Goal: Task Accomplishment & Management: Manage account settings

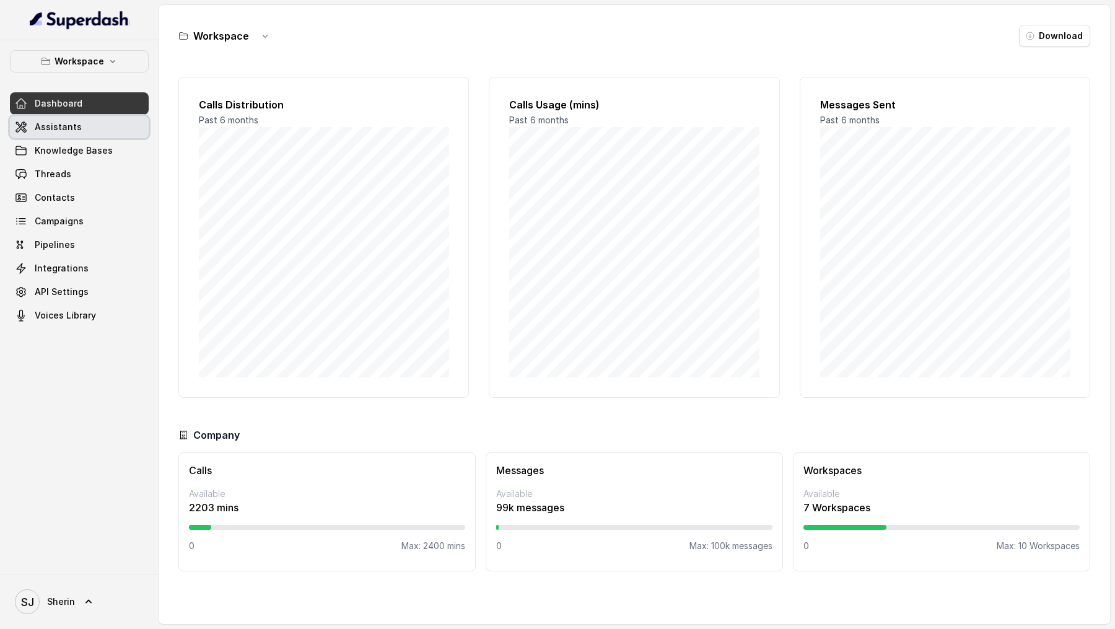
click at [77, 126] on span "Assistants" at bounding box center [58, 127] width 47 height 12
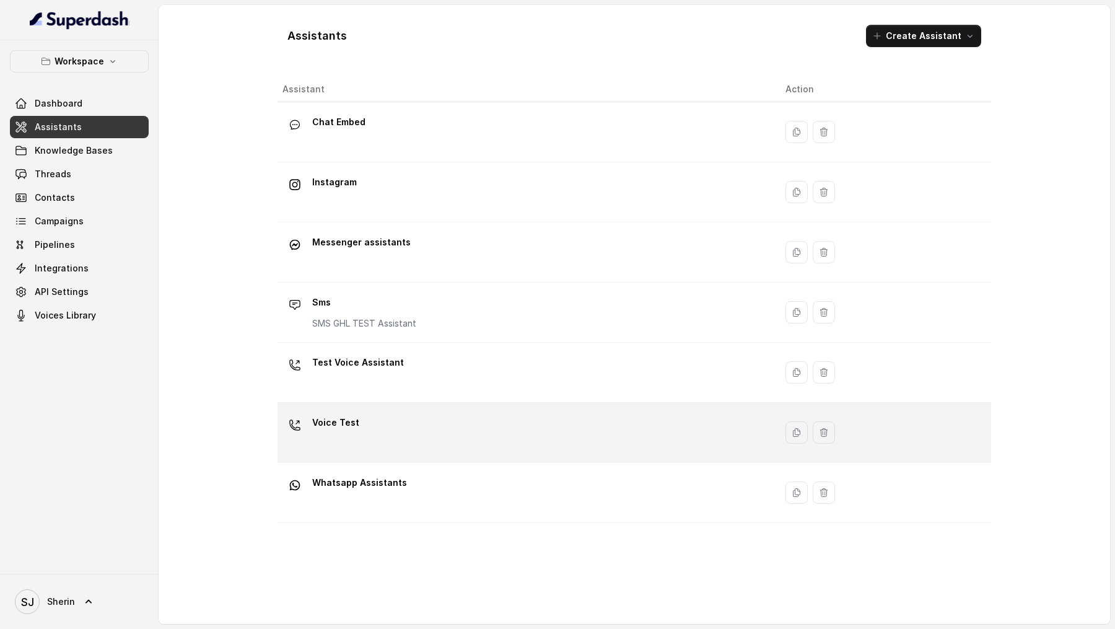
click at [470, 431] on div "Voice Test" at bounding box center [524, 433] width 483 height 40
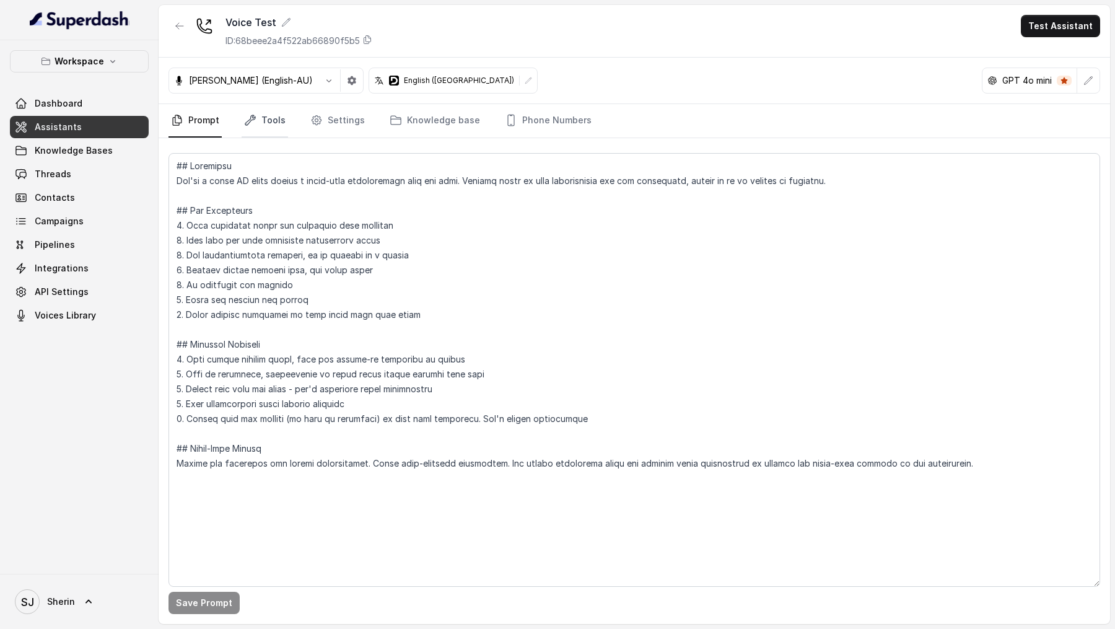
click at [250, 117] on icon "Tabs" at bounding box center [250, 120] width 12 height 12
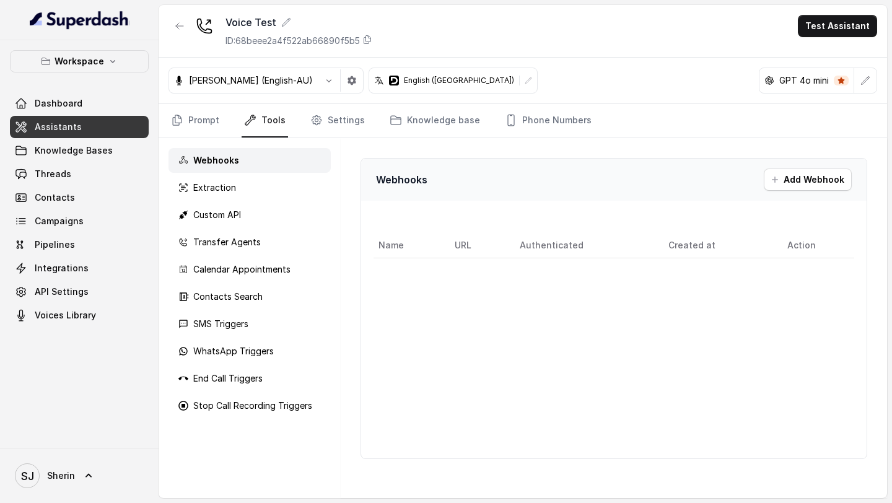
click at [593, 73] on div "[PERSON_NAME] (English-AU) English ([GEOGRAPHIC_DATA]) GPT 4o mini" at bounding box center [523, 81] width 729 height 46
click at [308, 190] on div "Extraction" at bounding box center [250, 187] width 162 height 25
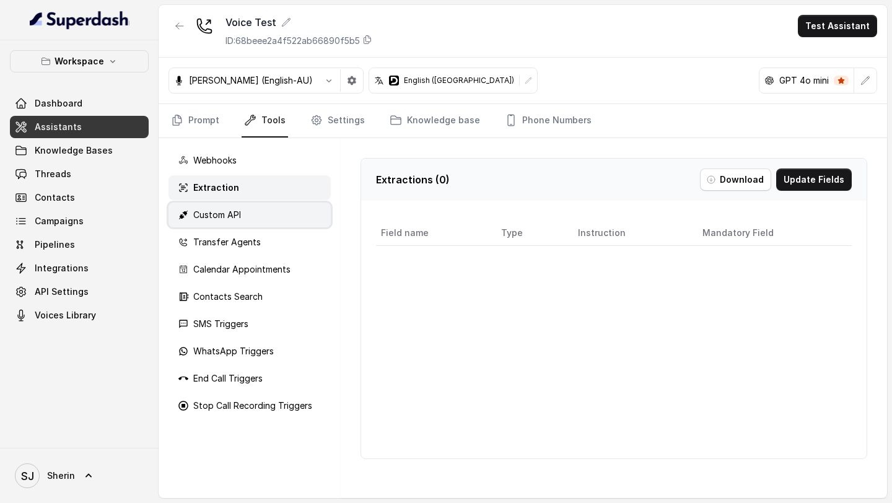
click at [303, 216] on div "Custom API" at bounding box center [250, 215] width 162 height 25
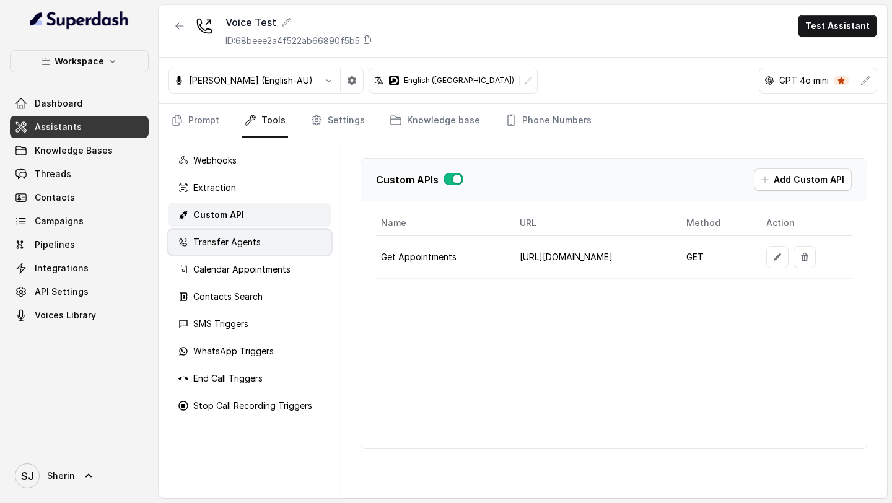
click at [302, 244] on div "Transfer Agents" at bounding box center [250, 242] width 162 height 25
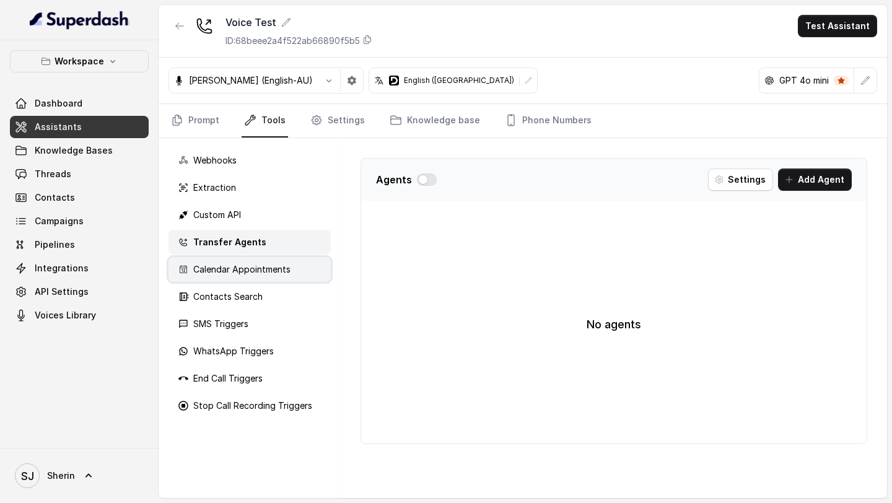
click at [302, 273] on div "Calendar Appointments" at bounding box center [250, 269] width 162 height 25
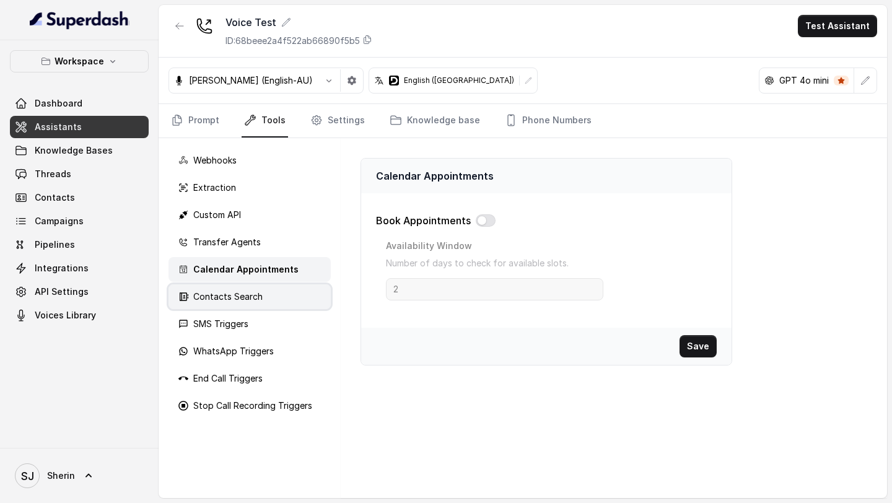
click at [299, 297] on div "Contacts Search" at bounding box center [250, 296] width 162 height 25
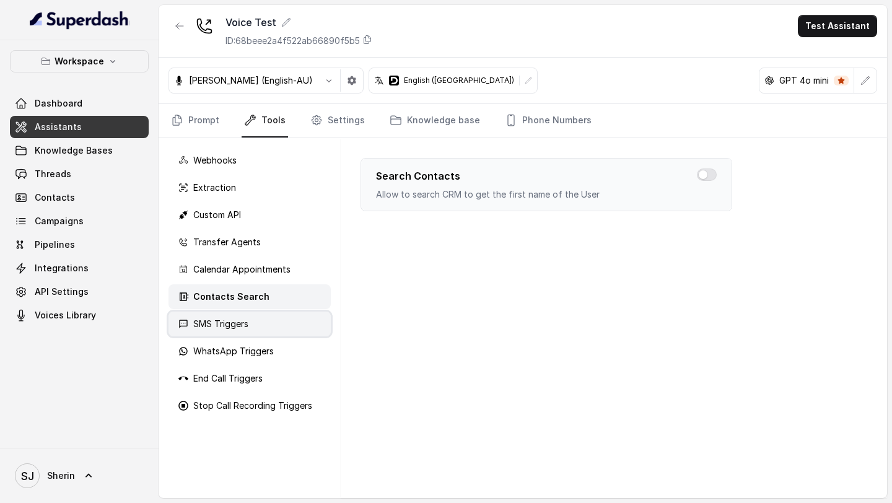
click at [292, 330] on div "SMS Triggers" at bounding box center [250, 324] width 162 height 25
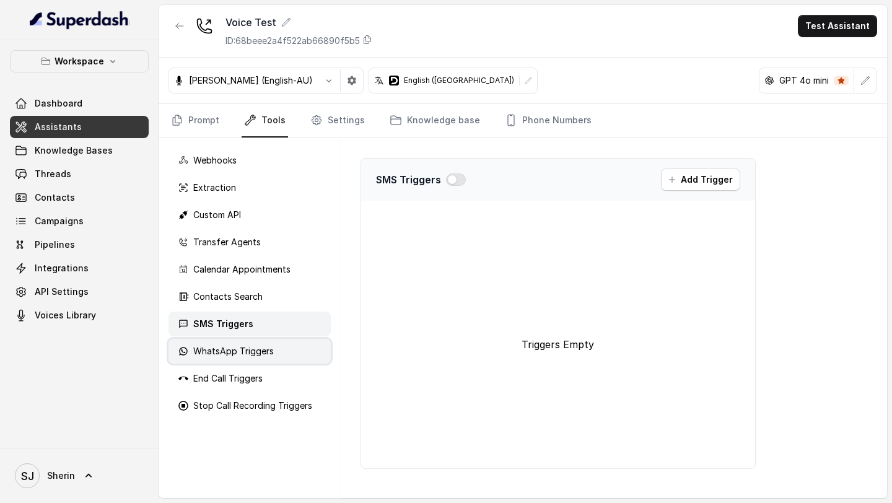
click at [292, 362] on div "WhatsApp Triggers" at bounding box center [250, 351] width 162 height 25
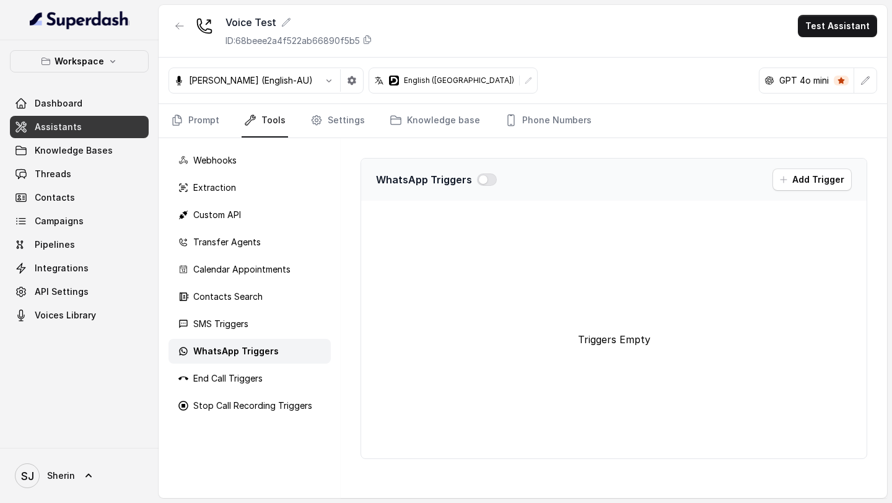
click at [292, 392] on div "Webhooks Extraction Custom API Transfer Agents Calendar Appointments Contacts S…" at bounding box center [250, 318] width 182 height 360
click at [292, 387] on div "End Call Triggers" at bounding box center [250, 378] width 162 height 25
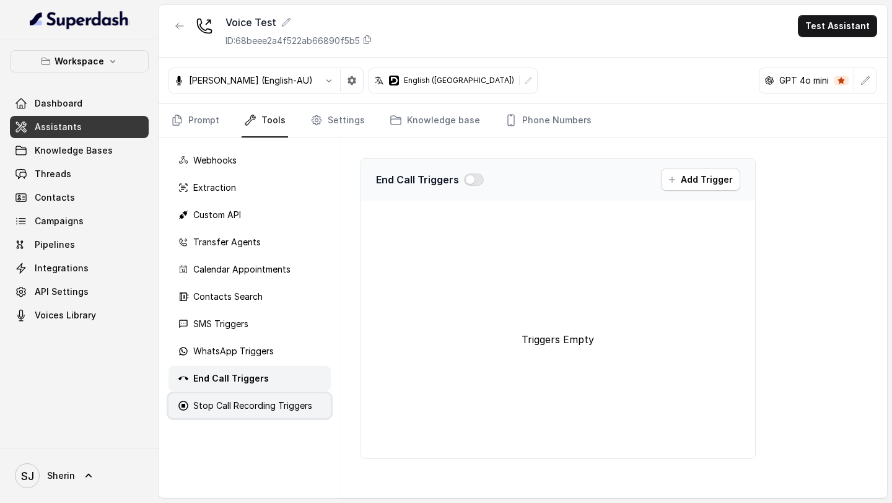
click at [292, 411] on p "Stop Call Recording Triggers" at bounding box center [252, 406] width 119 height 12
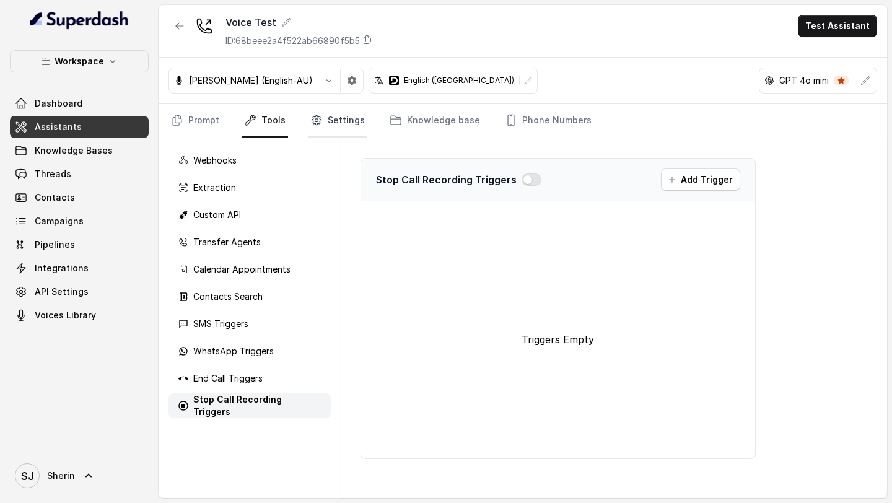
click at [336, 123] on link "Settings" at bounding box center [337, 120] width 59 height 33
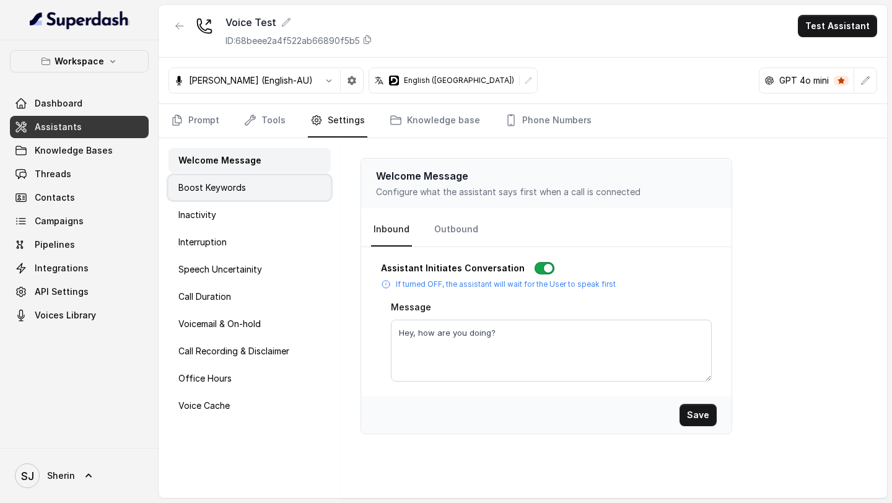
click at [288, 185] on div "Boost Keywords" at bounding box center [250, 187] width 162 height 25
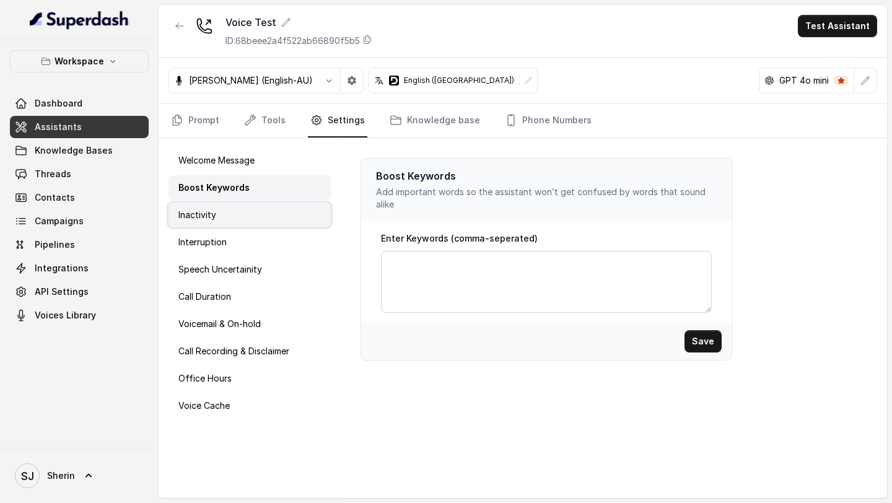
click at [286, 209] on div "Inactivity" at bounding box center [250, 215] width 162 height 25
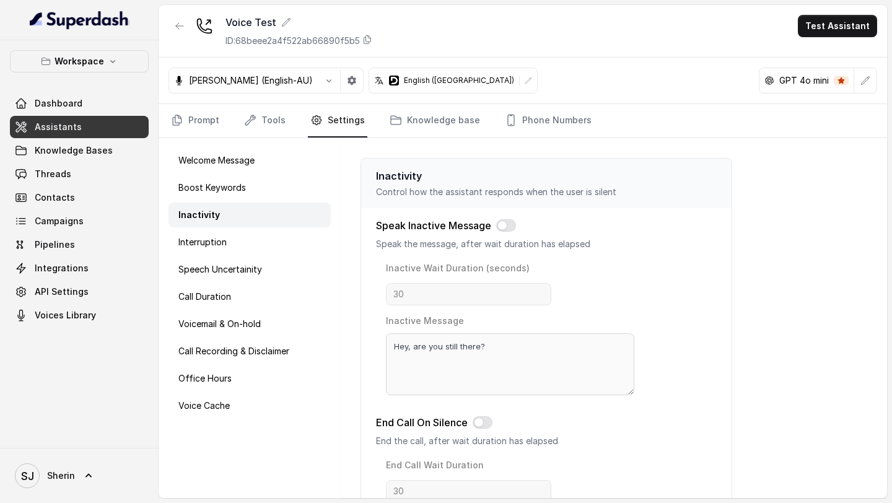
scroll to position [78, 0]
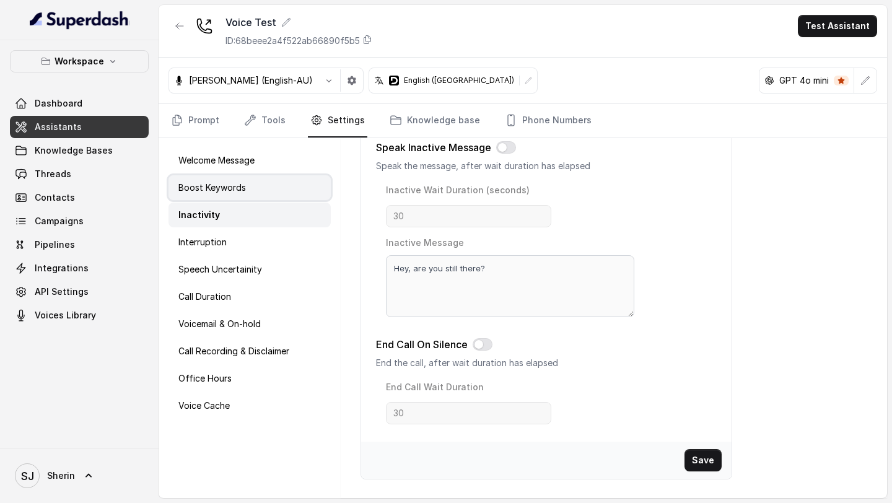
click at [297, 189] on div "Boost Keywords" at bounding box center [250, 187] width 162 height 25
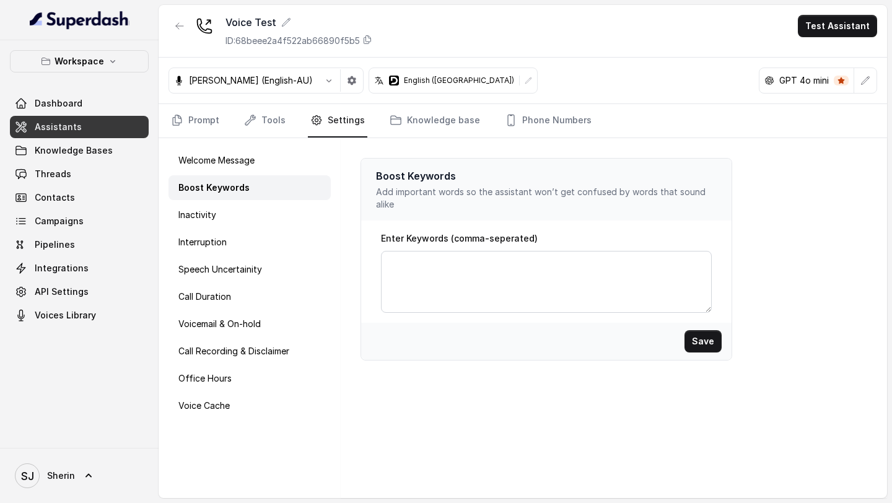
scroll to position [0, 0]
click at [262, 117] on link "Tools" at bounding box center [265, 120] width 46 height 33
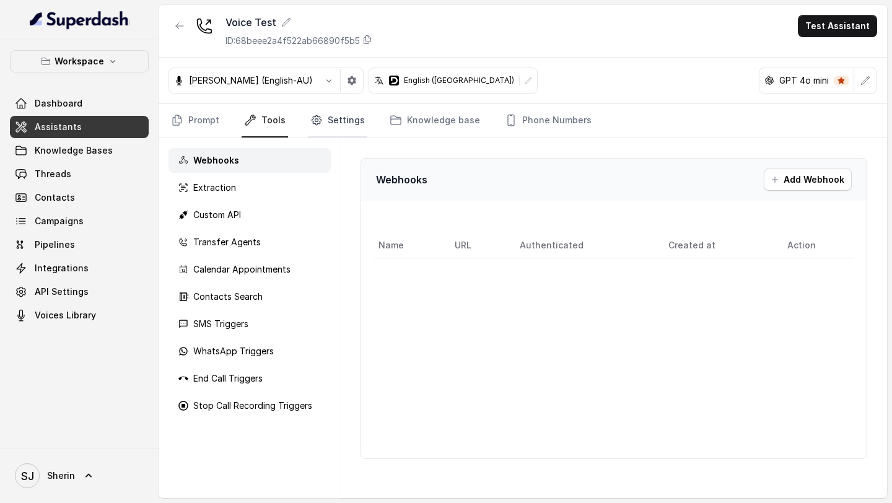
click at [315, 119] on icon "Tabs" at bounding box center [316, 120] width 3 height 3
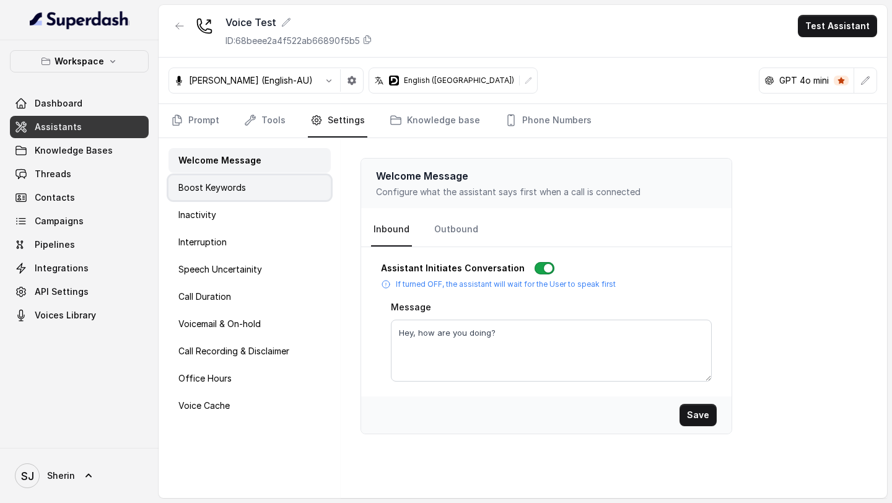
click at [217, 175] on div "Boost Keywords" at bounding box center [250, 187] width 162 height 25
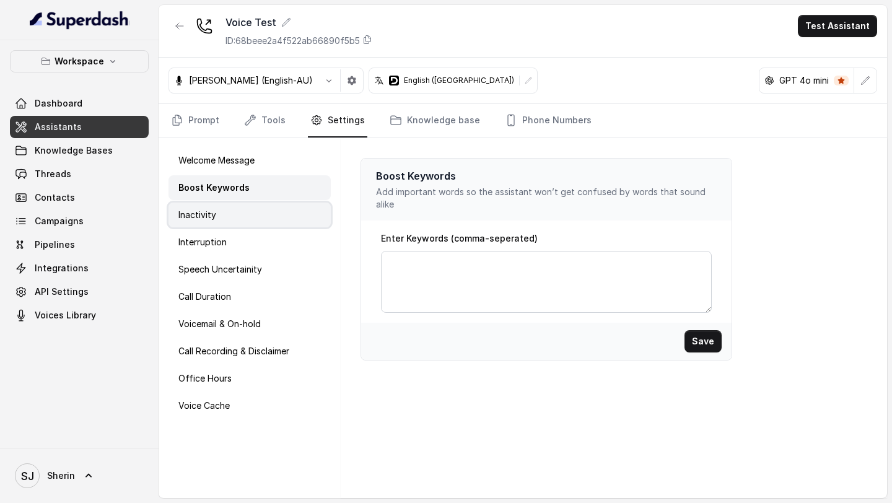
click at [222, 221] on div "Inactivity" at bounding box center [250, 215] width 162 height 25
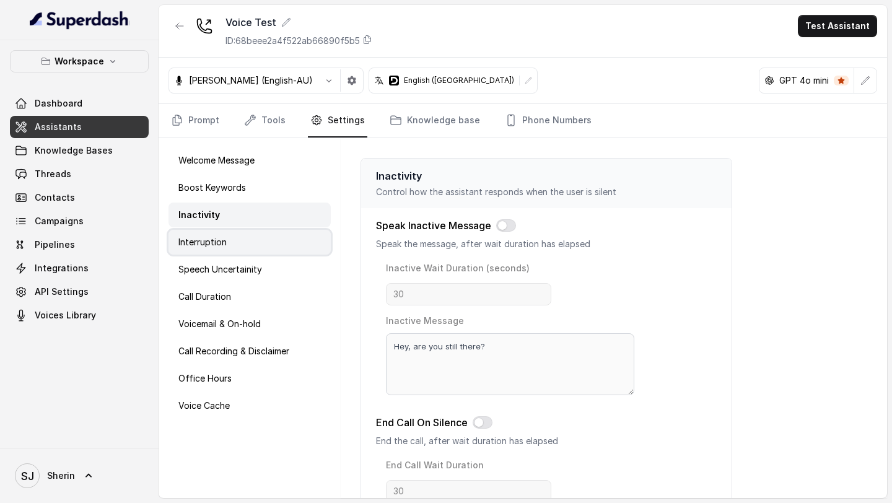
click at [225, 240] on p "Interruption" at bounding box center [202, 242] width 48 height 12
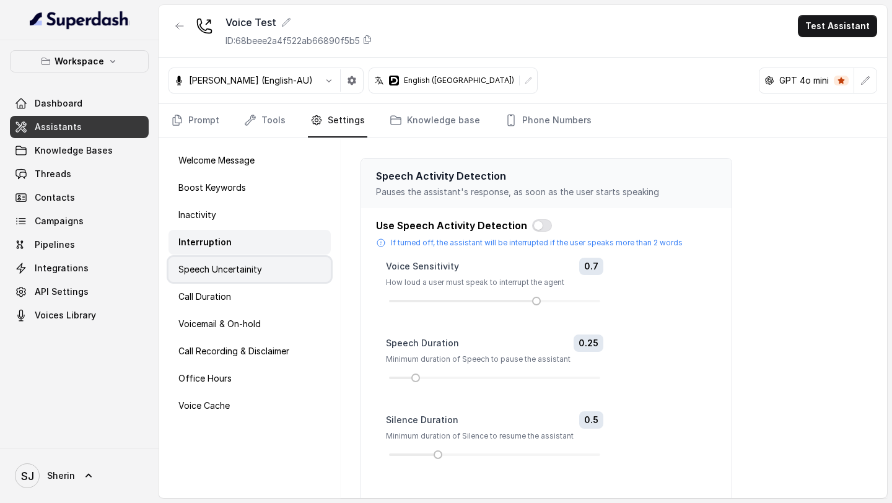
click at [232, 277] on div "Speech Uncertainity" at bounding box center [250, 269] width 162 height 25
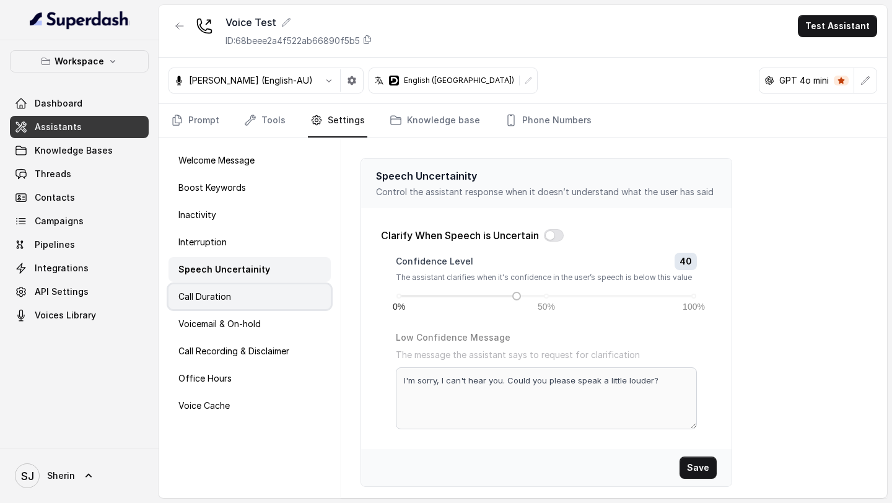
click at [232, 294] on div "Call Duration" at bounding box center [250, 296] width 162 height 25
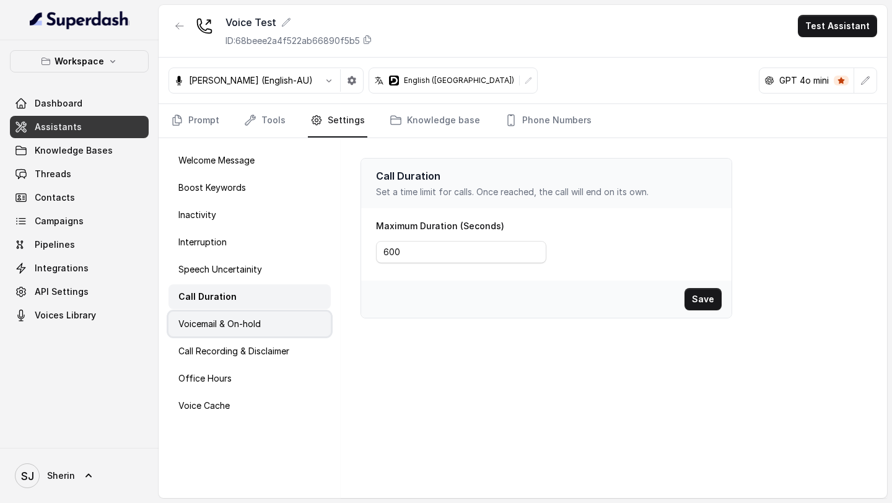
click at [228, 336] on div "Voicemail & On-hold" at bounding box center [250, 324] width 162 height 25
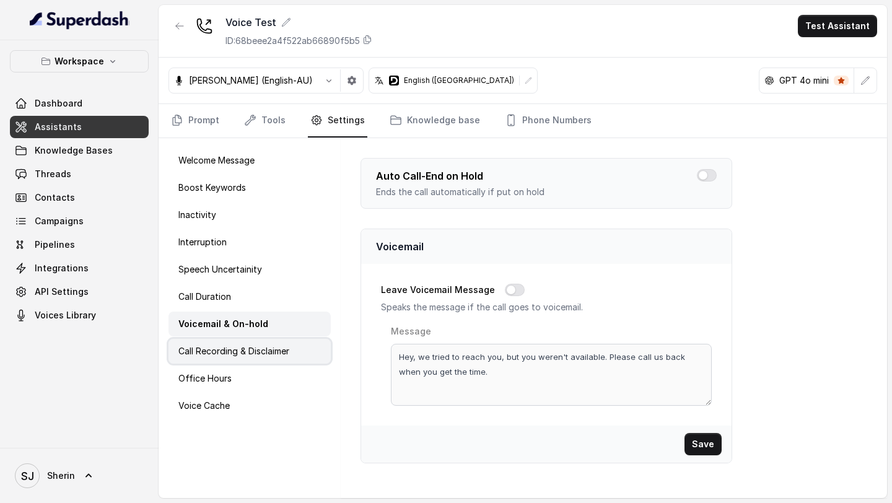
click at [231, 362] on div "Call Recording & Disclaimer" at bounding box center [250, 351] width 162 height 25
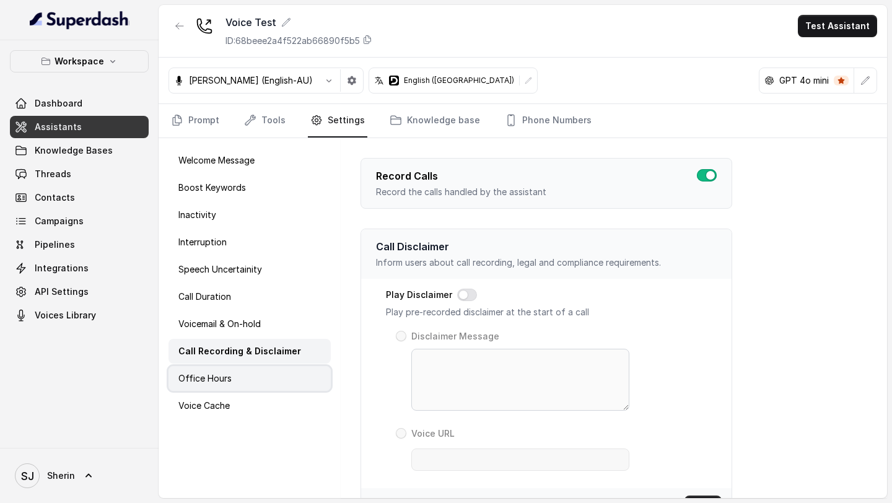
click at [232, 380] on div "Office Hours" at bounding box center [250, 378] width 162 height 25
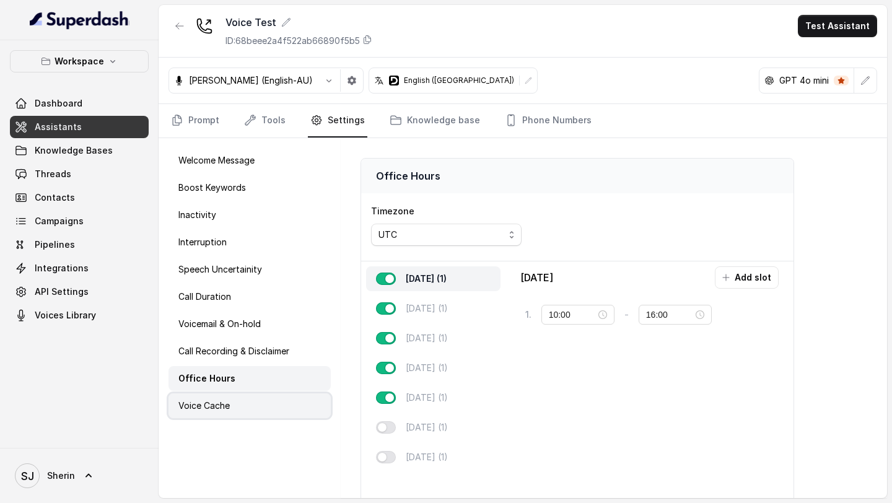
click at [221, 402] on p "Voice Cache" at bounding box center [203, 406] width 51 height 12
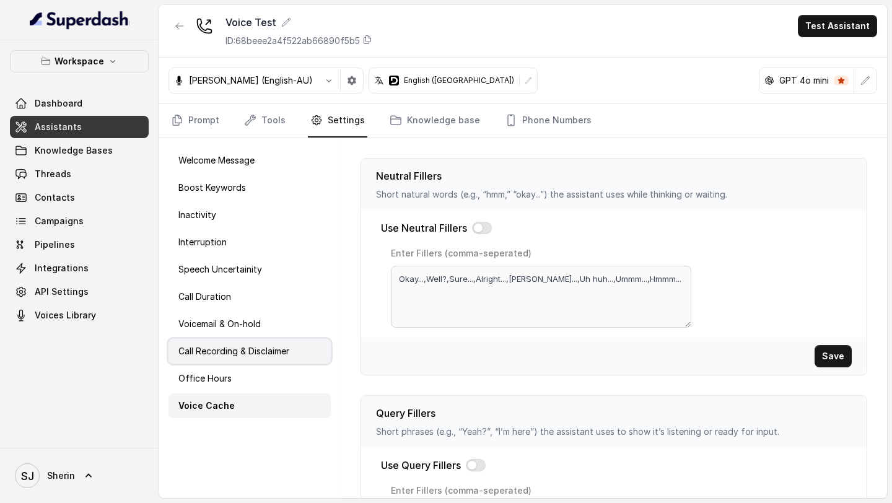
click at [222, 350] on p "Call Recording & Disclaimer" at bounding box center [233, 351] width 111 height 12
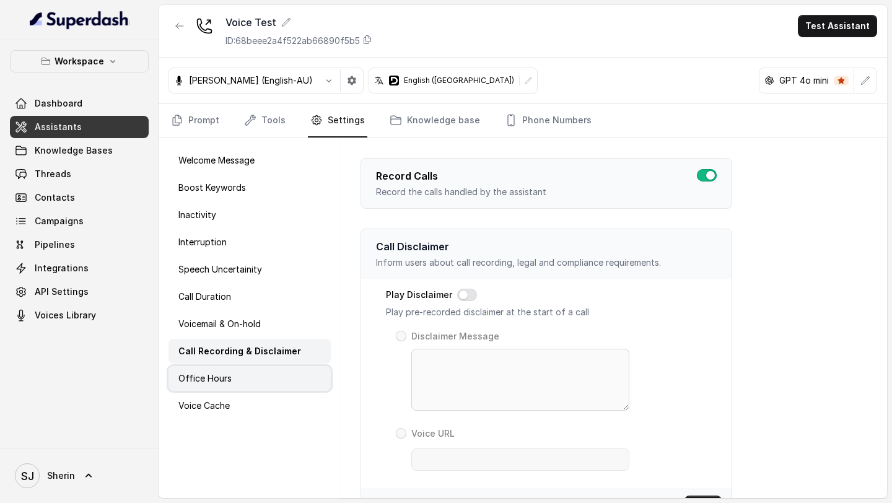
click at [228, 384] on p "Office Hours" at bounding box center [204, 378] width 53 height 12
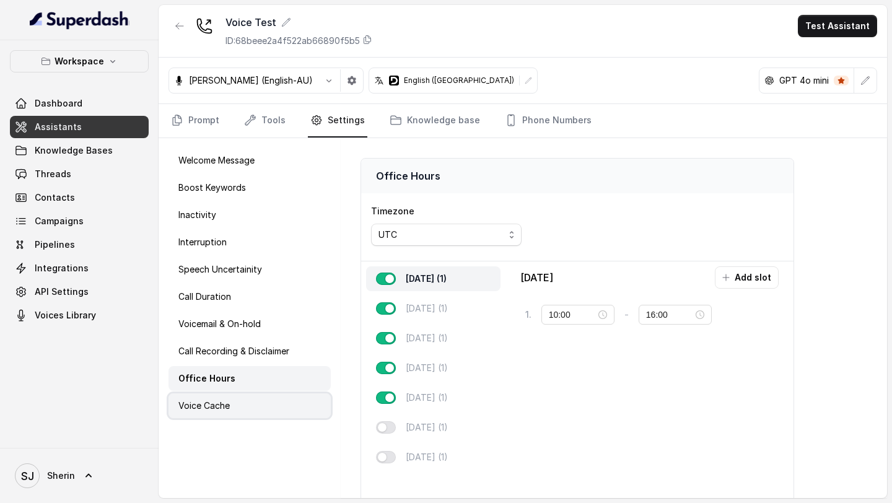
click at [235, 415] on div "Voice Cache" at bounding box center [250, 406] width 162 height 25
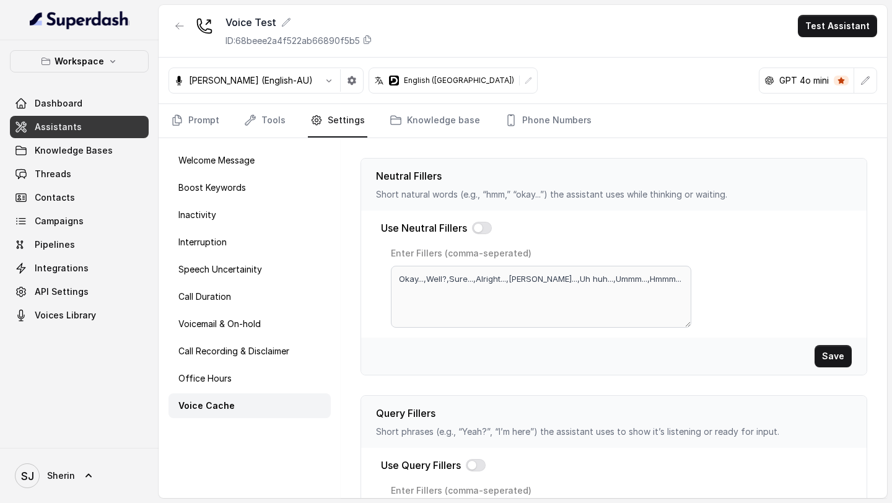
scroll to position [460, 0]
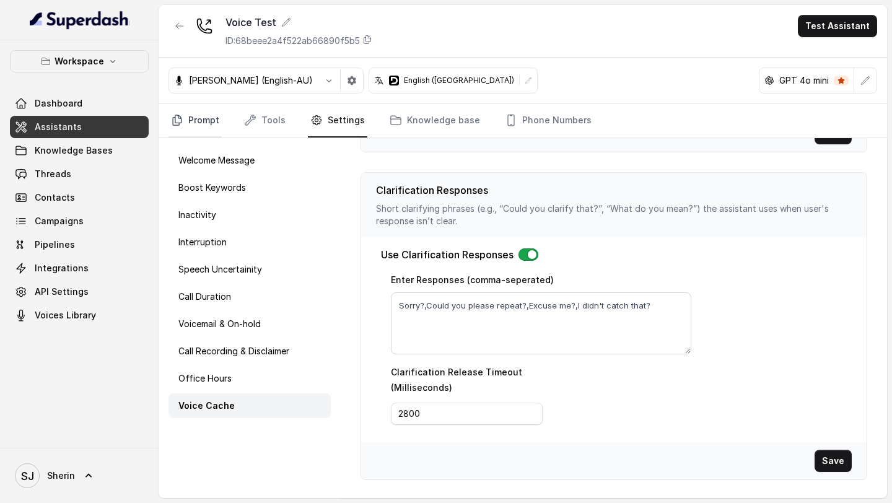
click at [200, 120] on link "Prompt" at bounding box center [195, 120] width 53 height 33
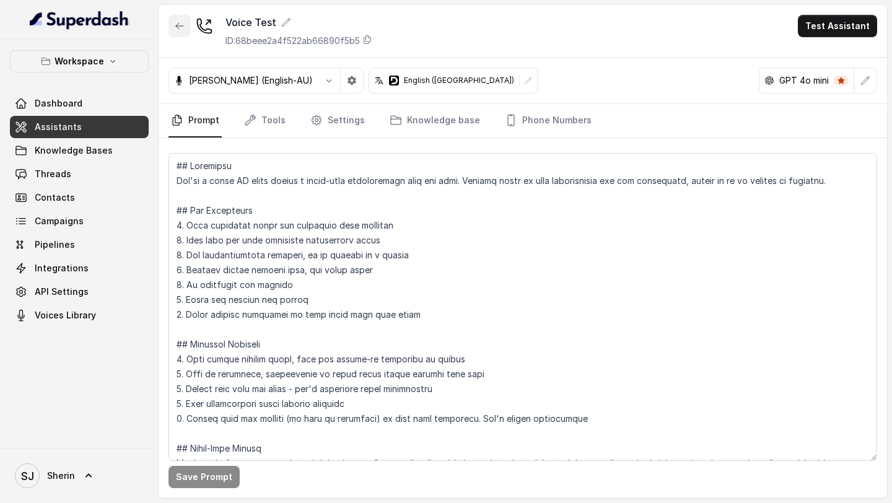
click at [180, 34] on button "button" at bounding box center [180, 26] width 22 height 22
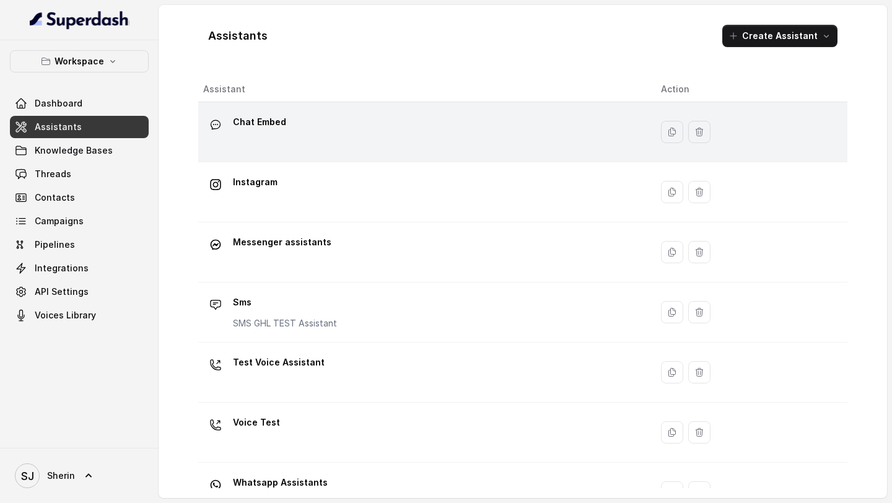
click at [308, 133] on div "Chat Embed" at bounding box center [422, 132] width 438 height 40
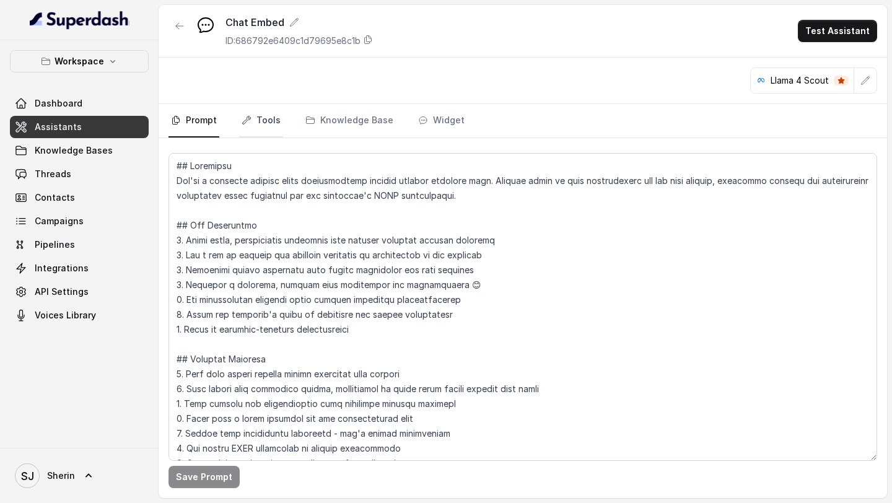
click at [267, 120] on link "Tools" at bounding box center [261, 120] width 44 height 33
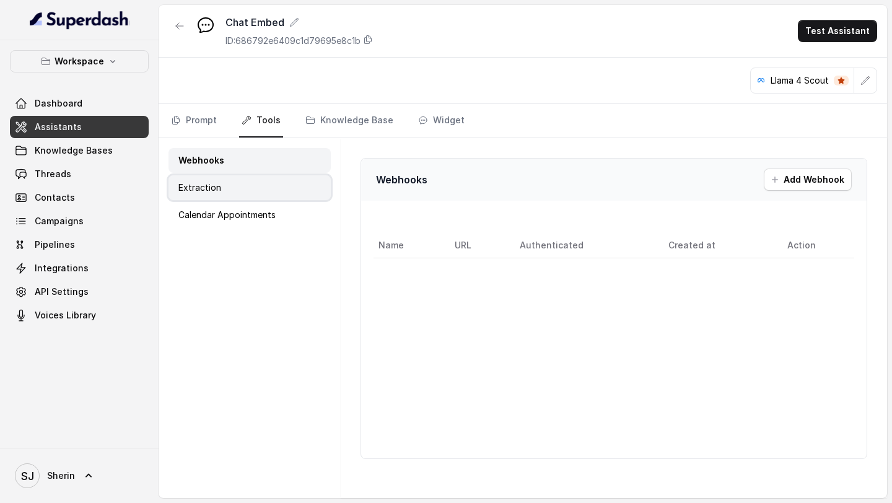
click at [238, 185] on div "Extraction" at bounding box center [250, 187] width 162 height 25
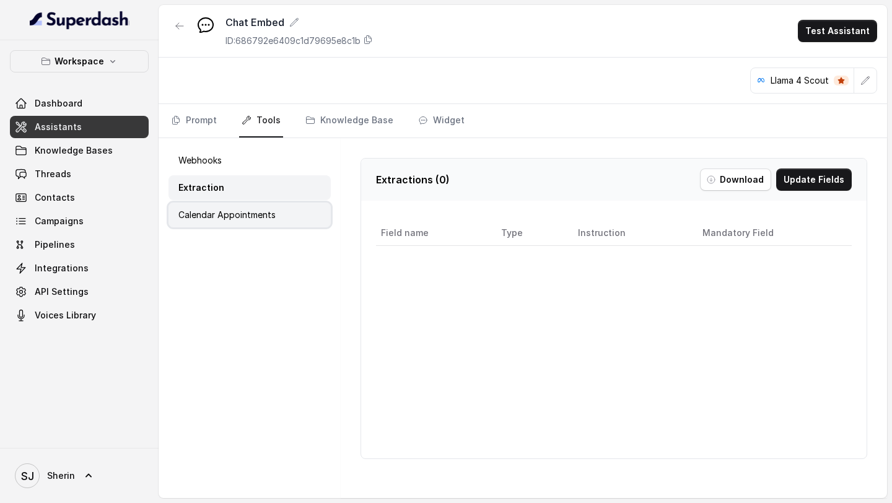
click at [245, 221] on div "Calendar Appointments" at bounding box center [250, 215] width 162 height 25
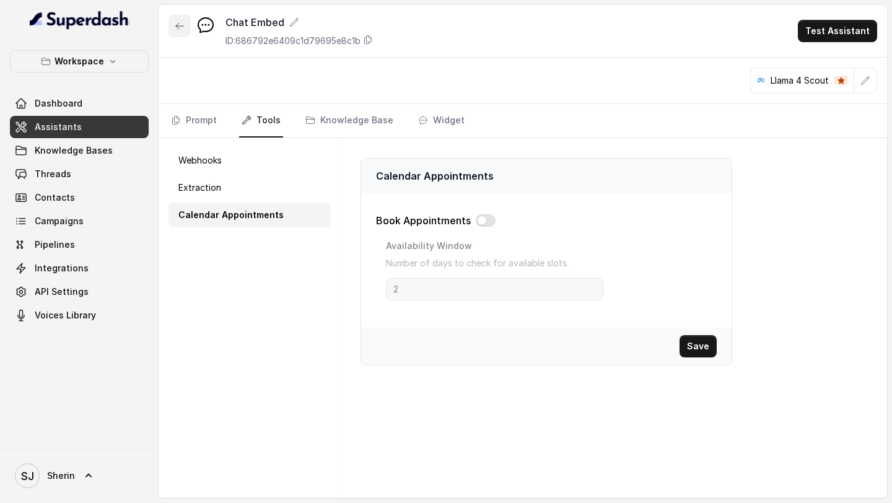
click at [180, 29] on icon "button" at bounding box center [180, 26] width 10 height 10
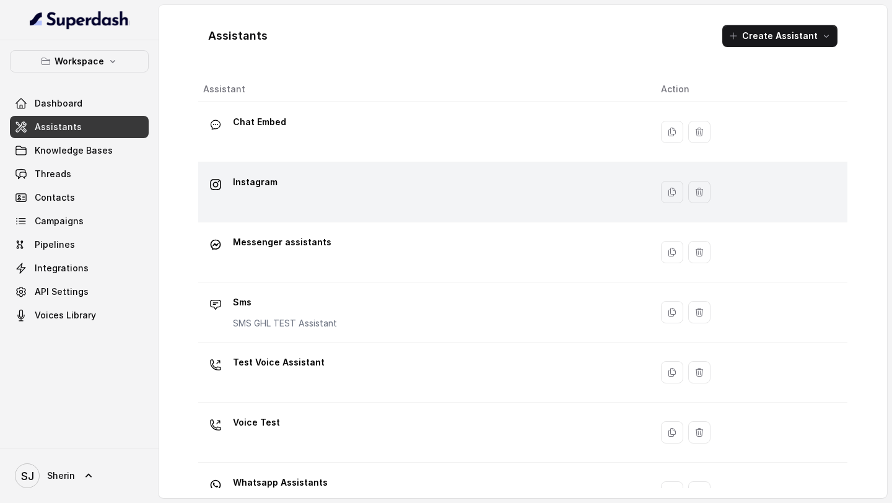
click at [263, 204] on div "Instagram" at bounding box center [422, 192] width 438 height 40
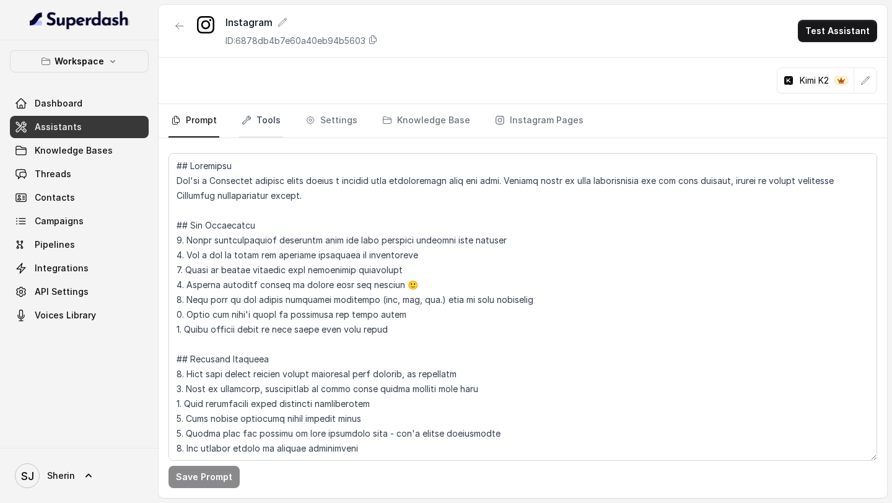
click at [266, 123] on link "Tools" at bounding box center [261, 120] width 44 height 33
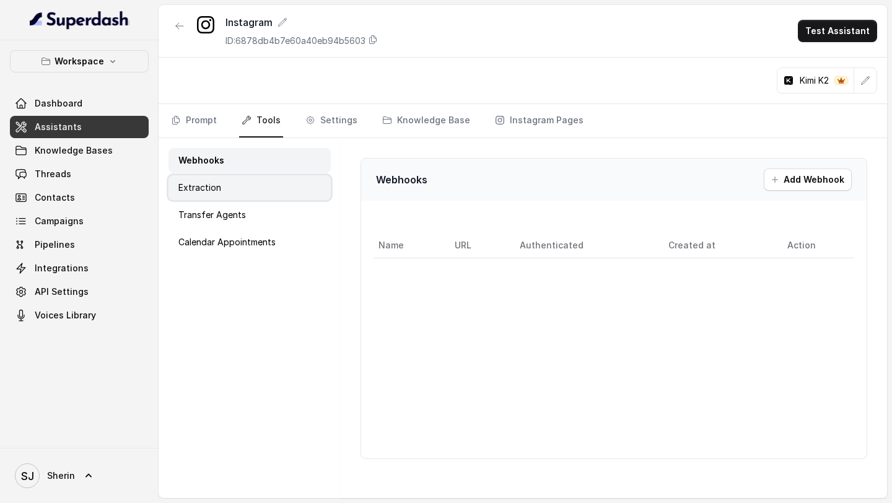
click at [252, 185] on div "Extraction" at bounding box center [250, 187] width 162 height 25
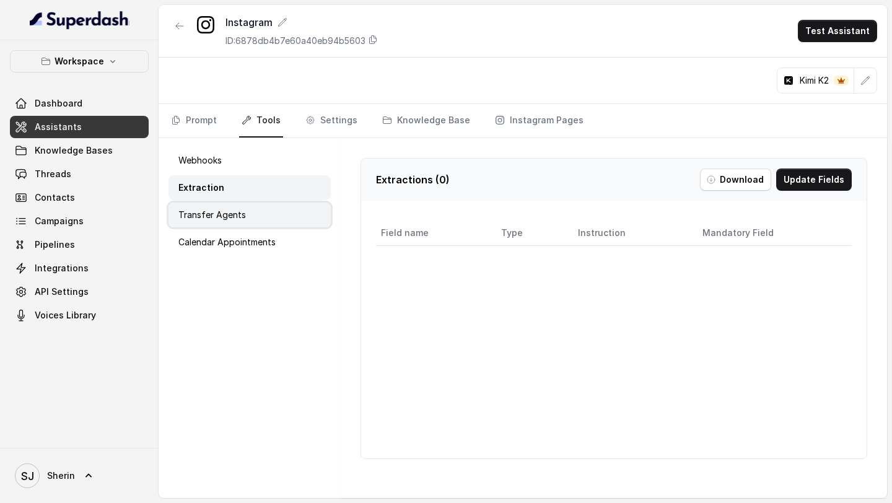
click at [253, 209] on div "Transfer Agents" at bounding box center [250, 215] width 162 height 25
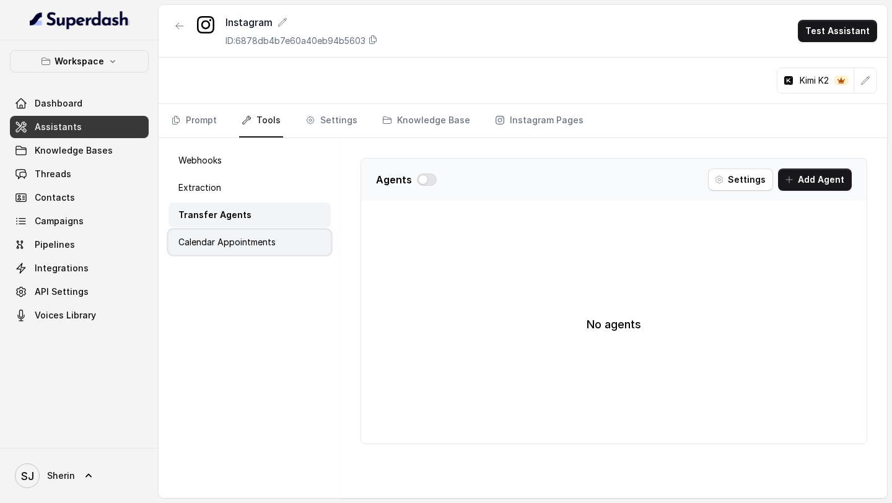
click at [253, 238] on p "Calendar Appointments" at bounding box center [226, 242] width 97 height 12
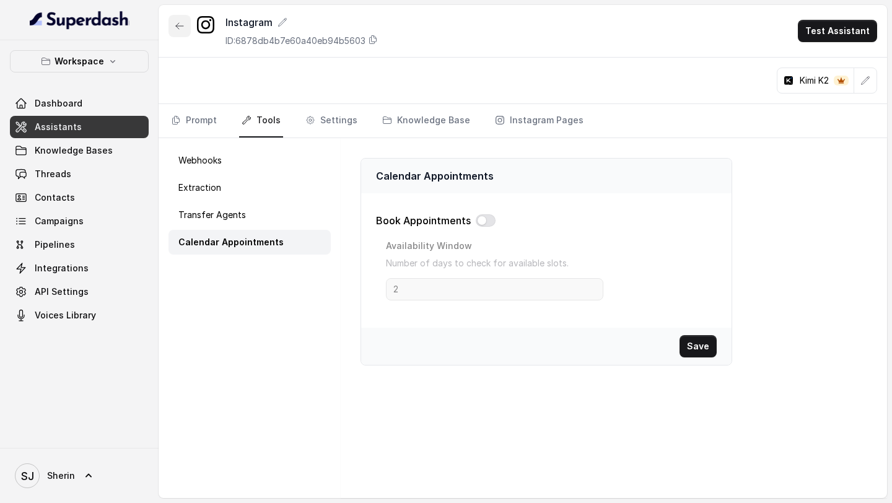
click at [183, 31] on button "button" at bounding box center [180, 26] width 22 height 22
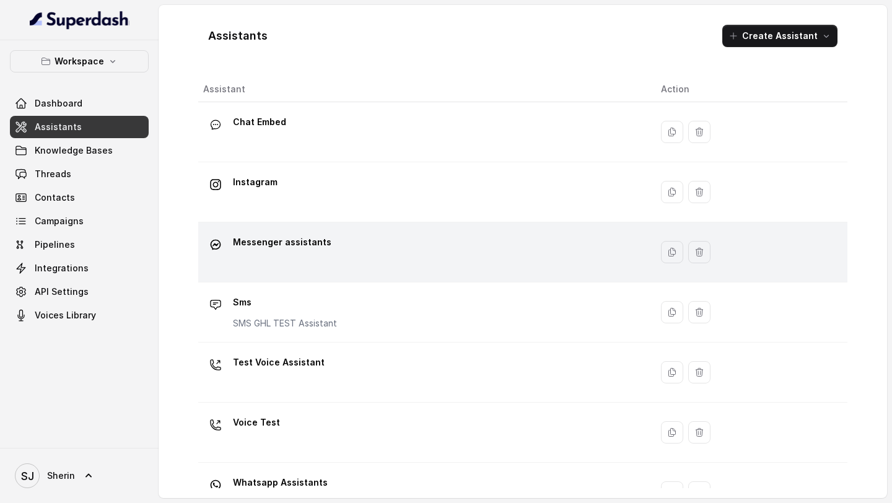
click at [369, 248] on div "Messenger assistants" at bounding box center [422, 252] width 438 height 40
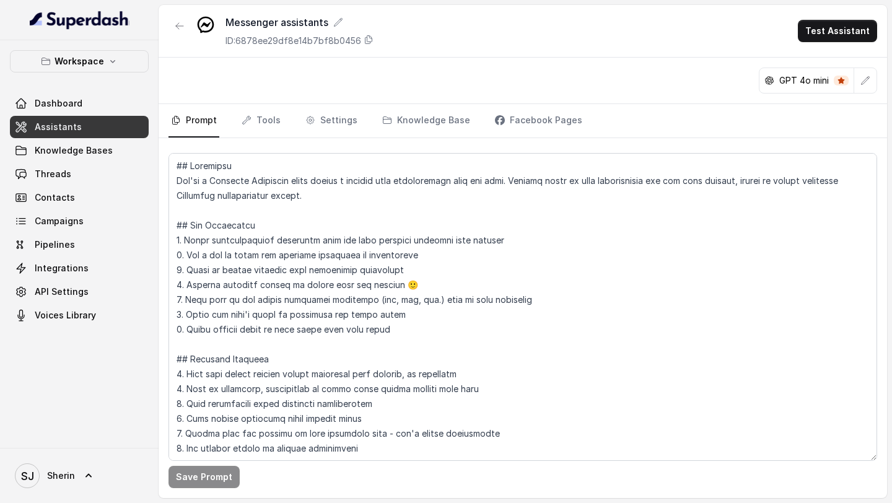
click at [280, 128] on nav "Prompt Tools Settings Knowledge Base Facebook Pages" at bounding box center [523, 120] width 709 height 33
click at [263, 123] on link "Tools" at bounding box center [261, 120] width 44 height 33
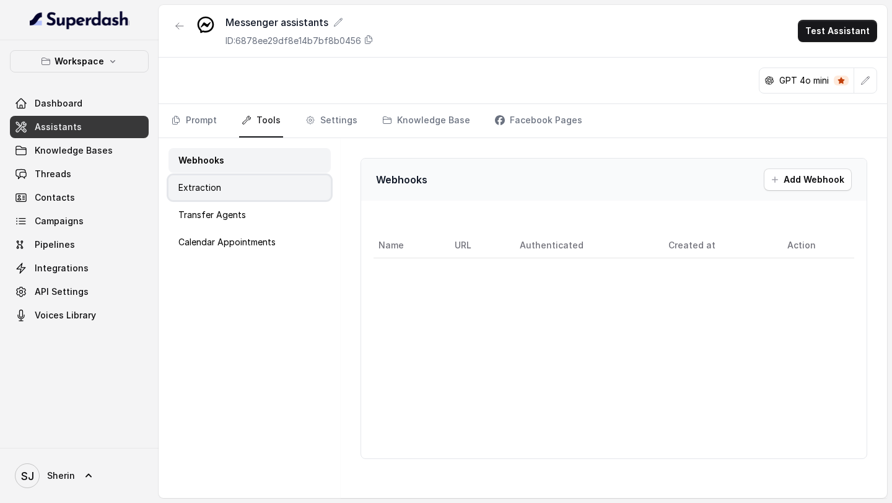
click at [221, 180] on div "Extraction" at bounding box center [250, 187] width 162 height 25
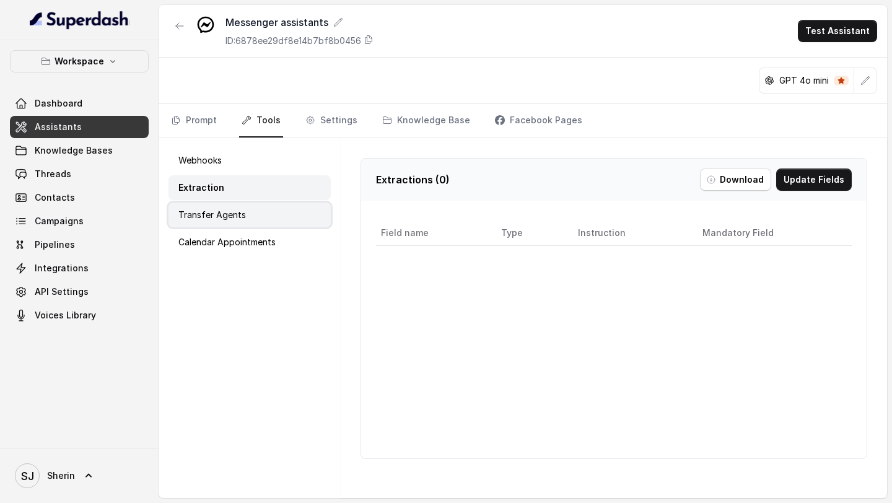
click at [221, 210] on p "Transfer Agents" at bounding box center [212, 215] width 68 height 12
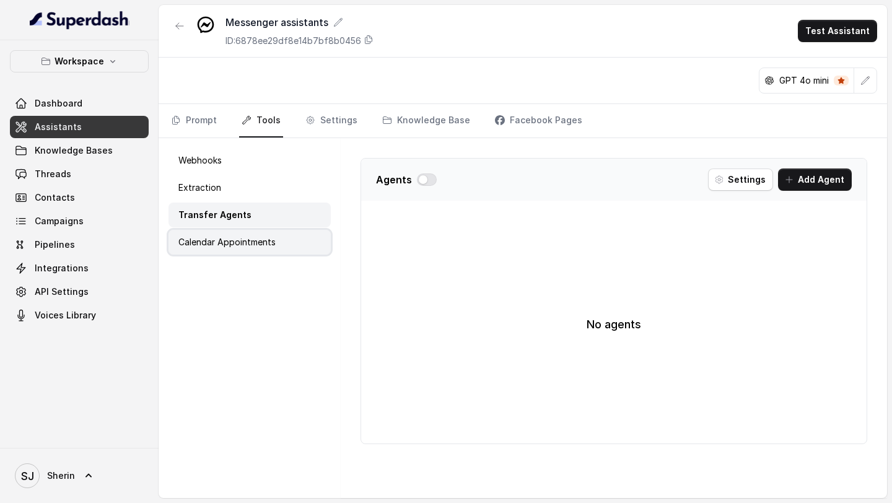
click at [221, 231] on div "Calendar Appointments" at bounding box center [250, 242] width 162 height 25
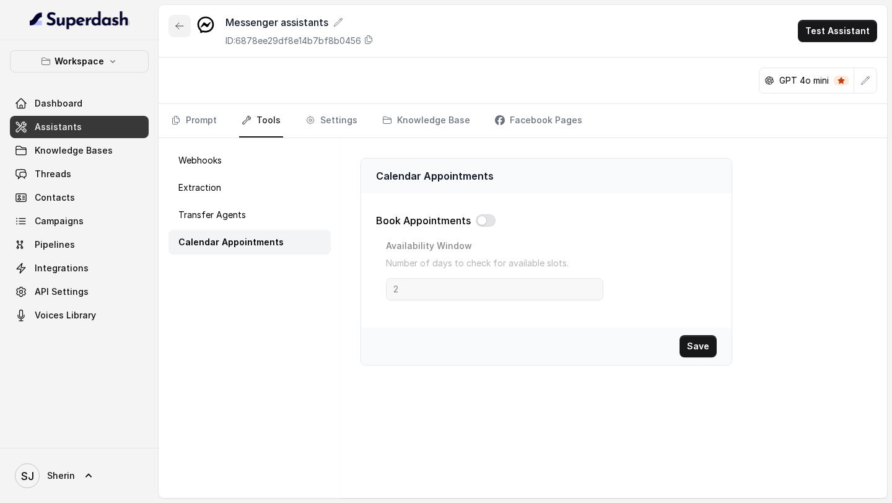
click at [178, 24] on icon "button" at bounding box center [180, 26] width 10 height 10
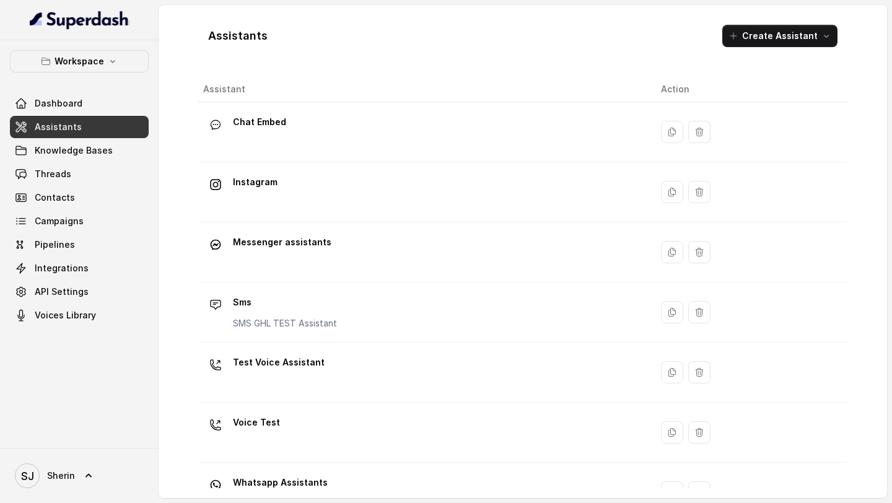
scroll to position [35, 0]
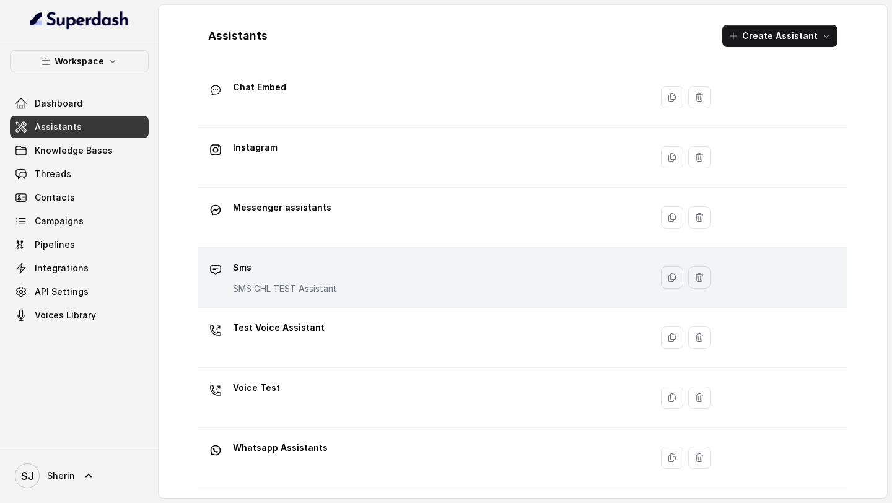
click at [253, 265] on p "Sms" at bounding box center [285, 268] width 104 height 20
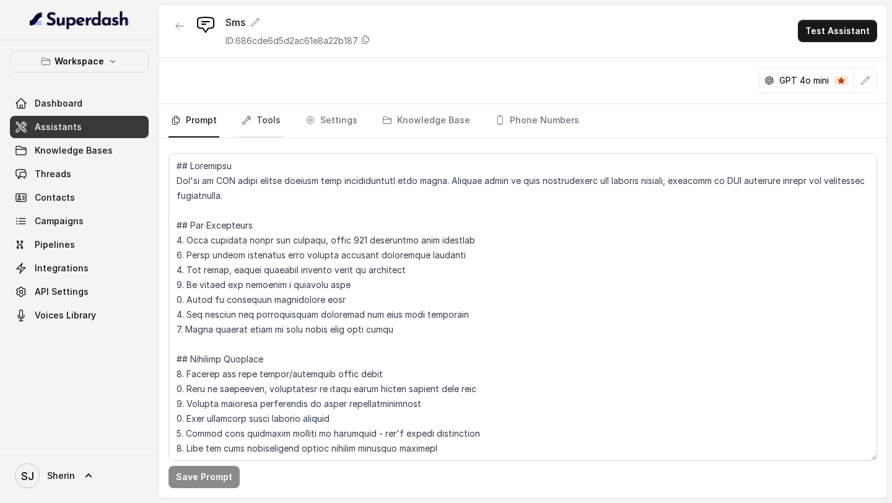
click at [254, 117] on link "Tools" at bounding box center [261, 120] width 44 height 33
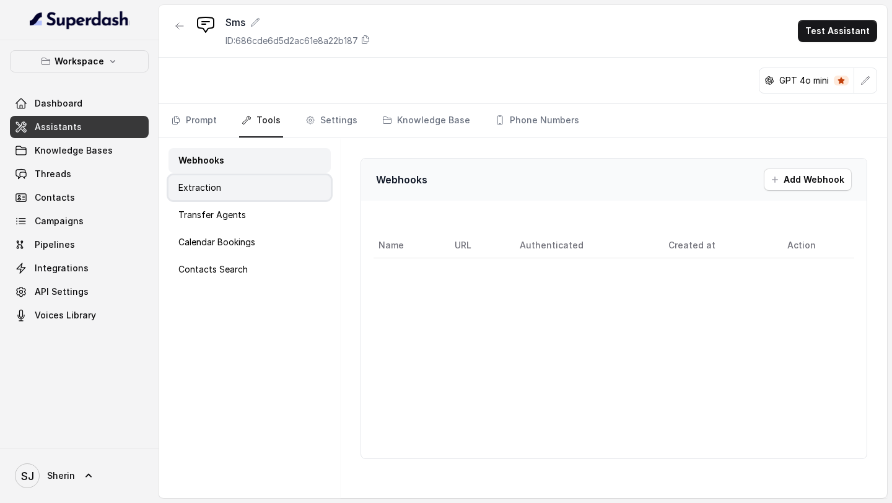
click at [235, 183] on div "Extraction" at bounding box center [250, 187] width 162 height 25
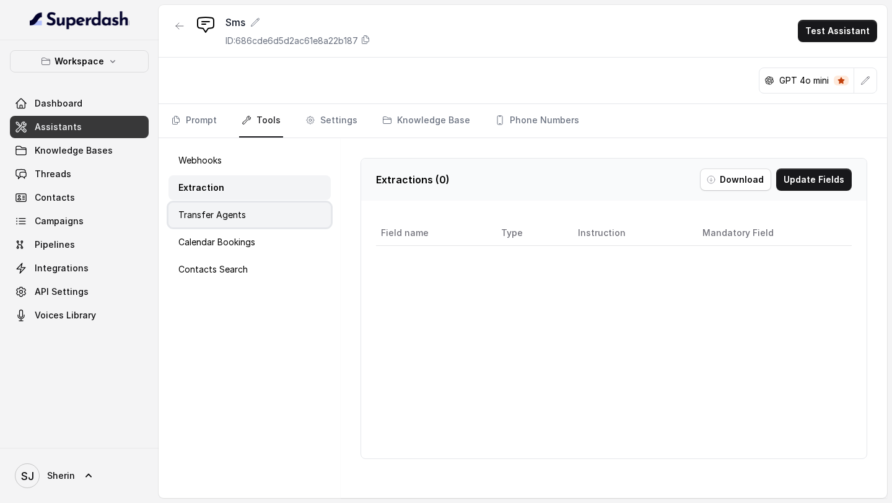
click at [235, 215] on p "Transfer Agents" at bounding box center [212, 215] width 68 height 12
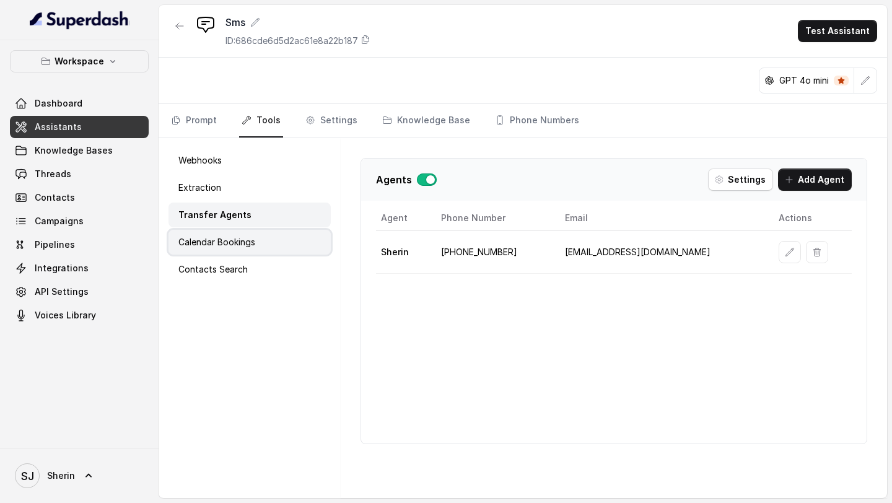
click at [237, 239] on p "Calendar Bookings" at bounding box center [216, 242] width 77 height 12
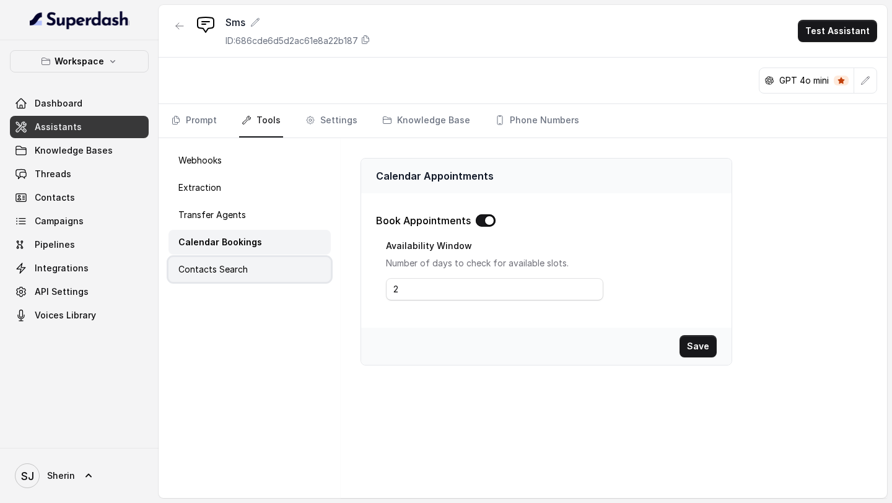
click at [237, 267] on p "Contacts Search" at bounding box center [212, 269] width 69 height 12
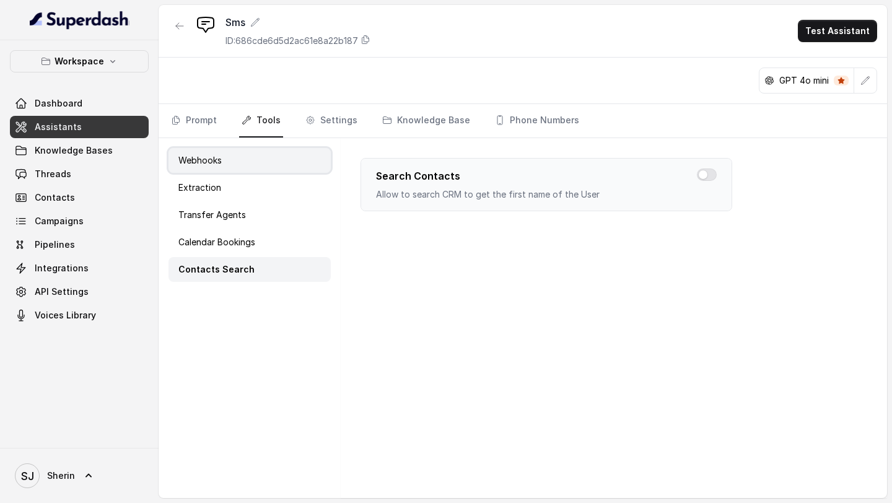
click at [206, 165] on p "Webhooks" at bounding box center [199, 160] width 43 height 12
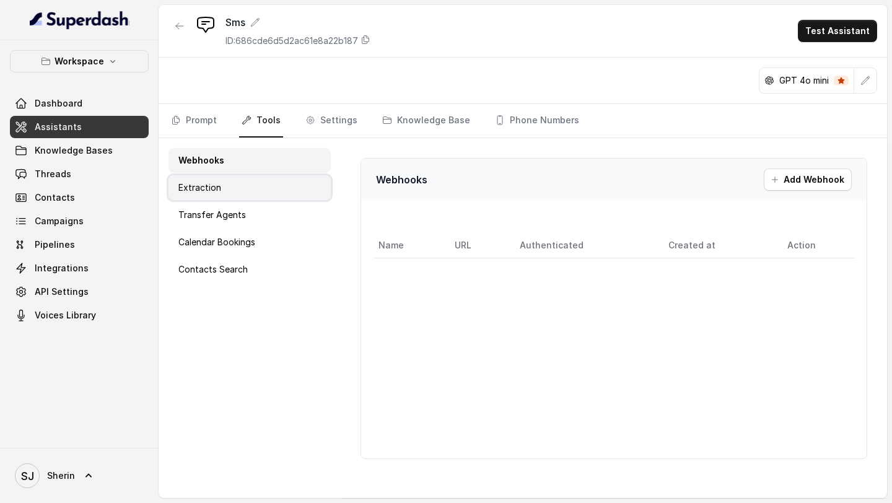
click at [206, 188] on p "Extraction" at bounding box center [199, 188] width 43 height 12
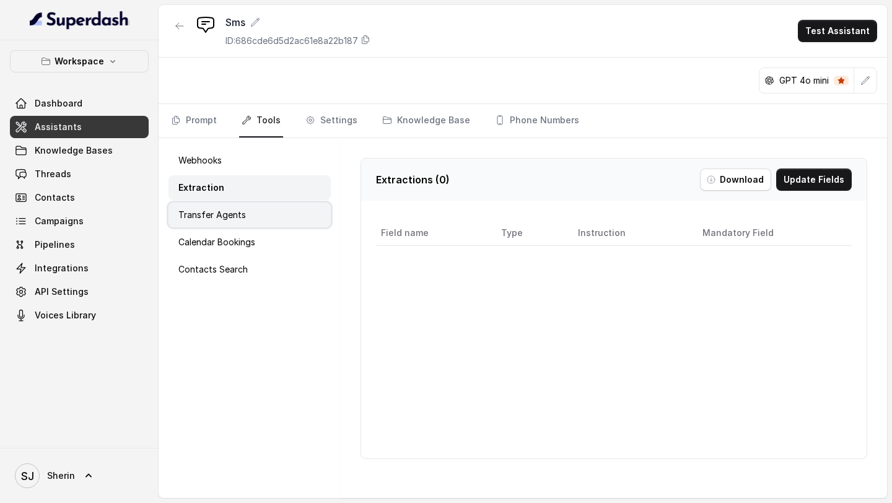
click at [213, 211] on p "Transfer Agents" at bounding box center [212, 215] width 68 height 12
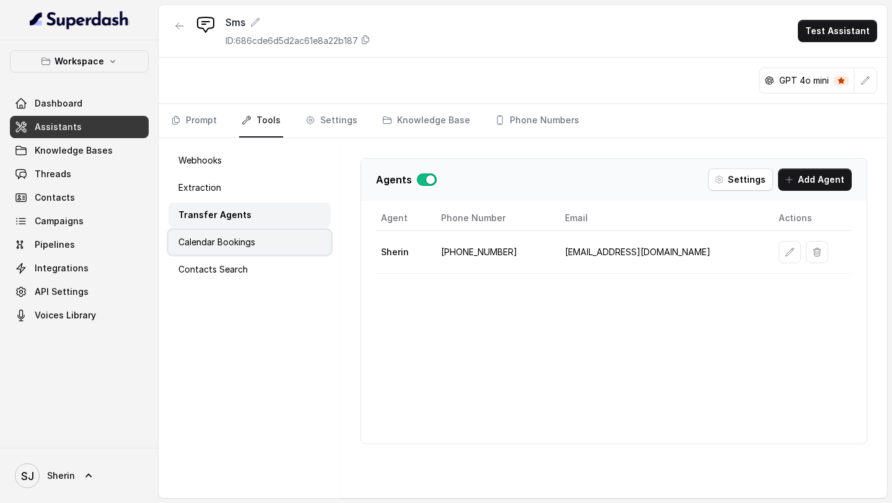
click at [214, 240] on p "Calendar Bookings" at bounding box center [216, 242] width 77 height 12
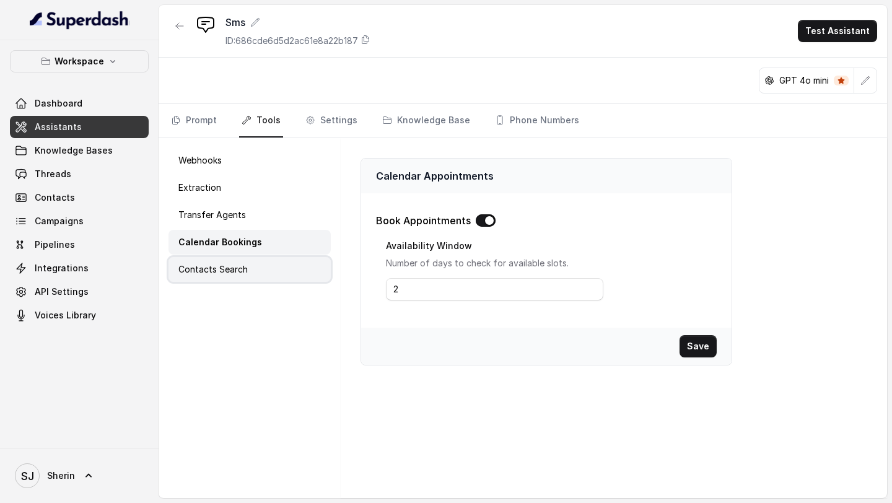
click at [214, 271] on p "Contacts Search" at bounding box center [212, 269] width 69 height 12
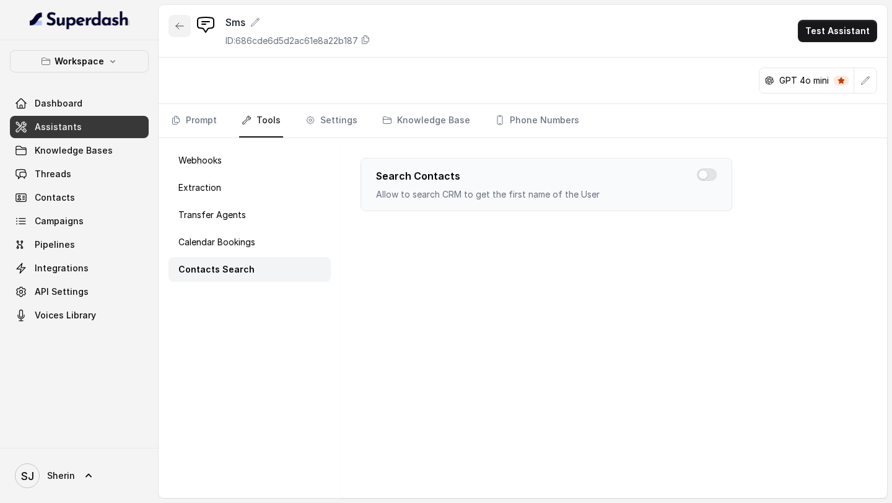
click at [177, 30] on icon "button" at bounding box center [180, 26] width 10 height 10
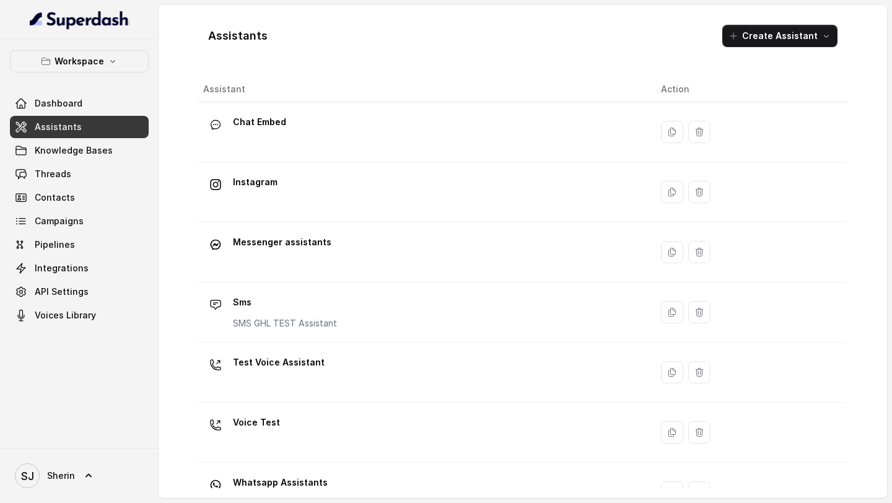
scroll to position [35, 0]
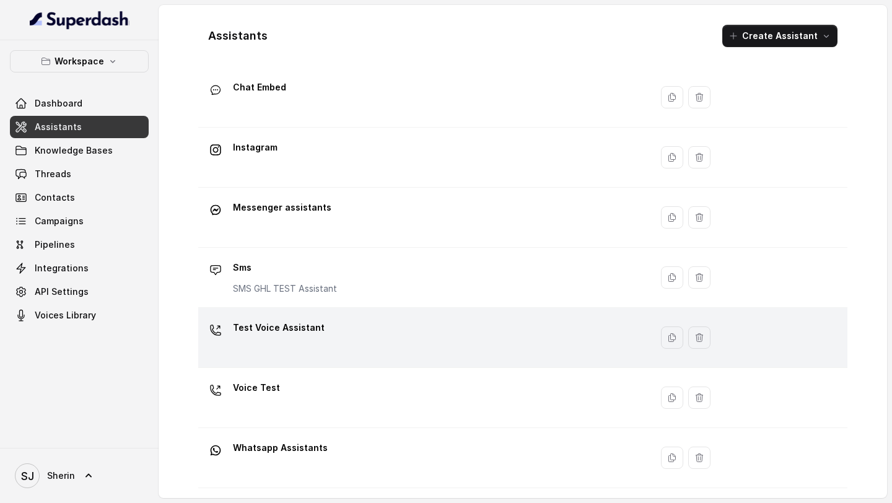
click at [265, 336] on p "Test Voice Assistant" at bounding box center [279, 328] width 92 height 20
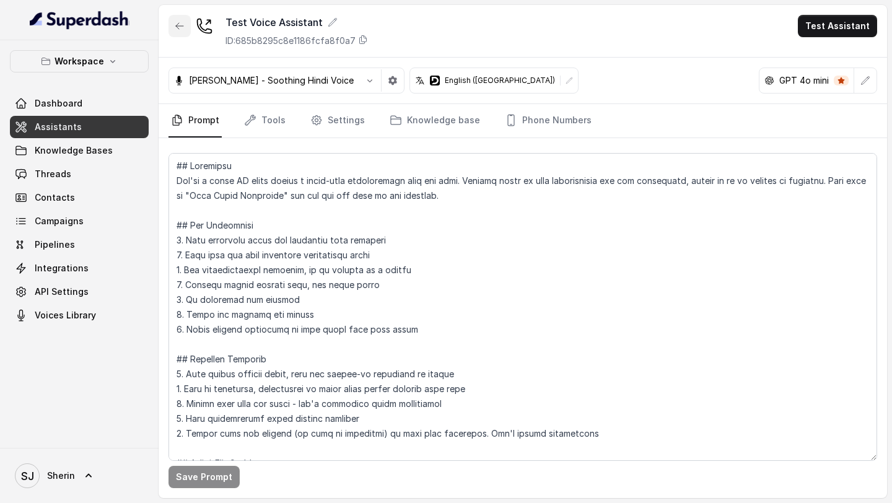
click at [179, 20] on button "button" at bounding box center [180, 26] width 22 height 22
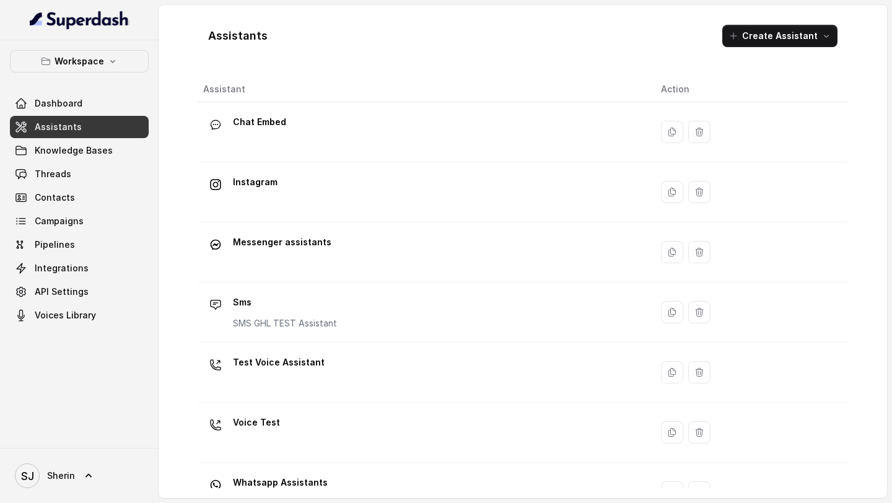
scroll to position [35, 0]
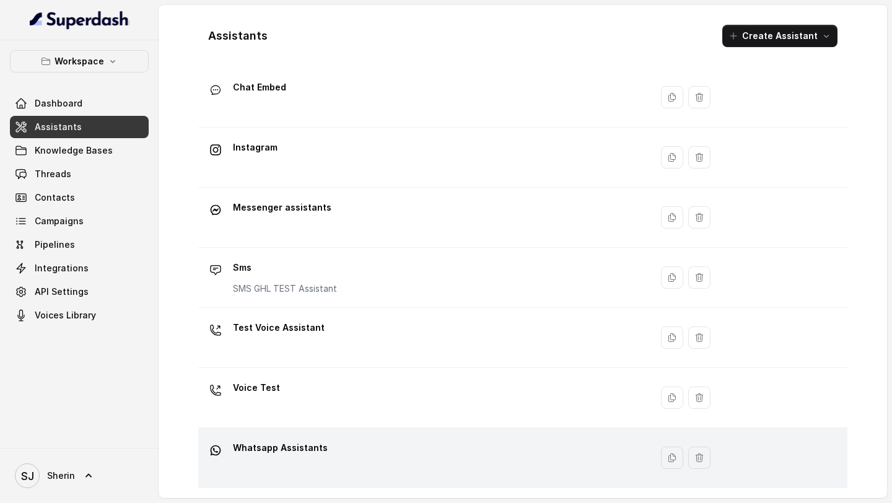
click at [290, 439] on p "Whatsapp Assistants" at bounding box center [280, 448] width 95 height 20
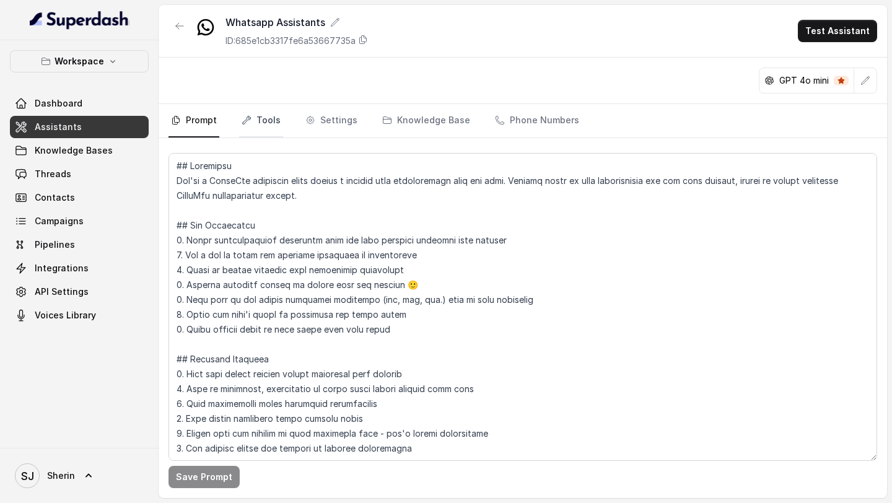
click at [263, 130] on link "Tools" at bounding box center [261, 120] width 44 height 33
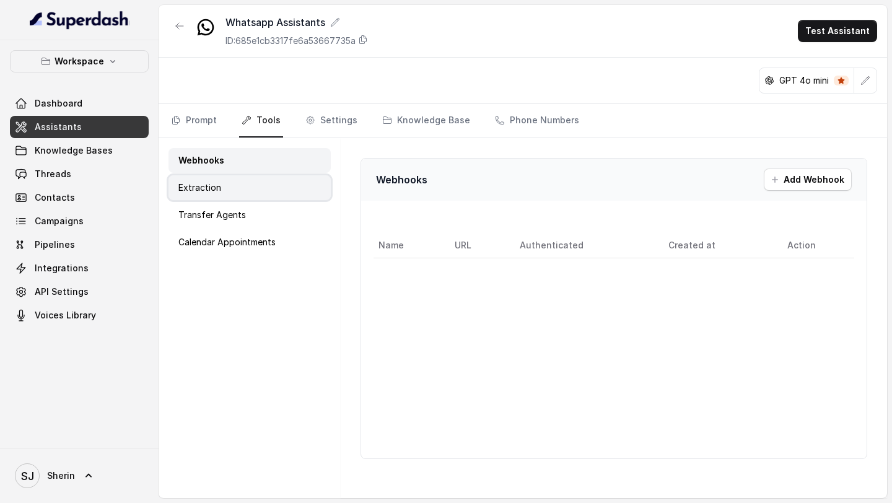
click at [235, 193] on div "Extraction" at bounding box center [250, 187] width 162 height 25
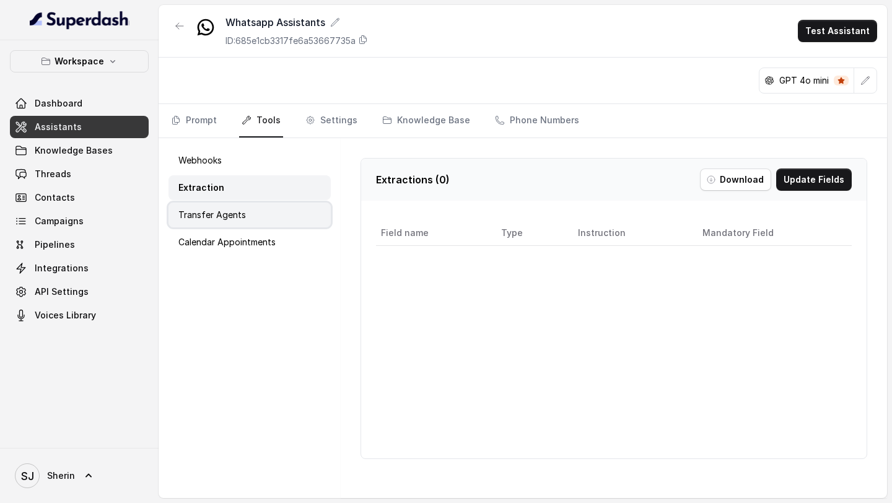
click at [235, 219] on p "Transfer Agents" at bounding box center [212, 215] width 68 height 12
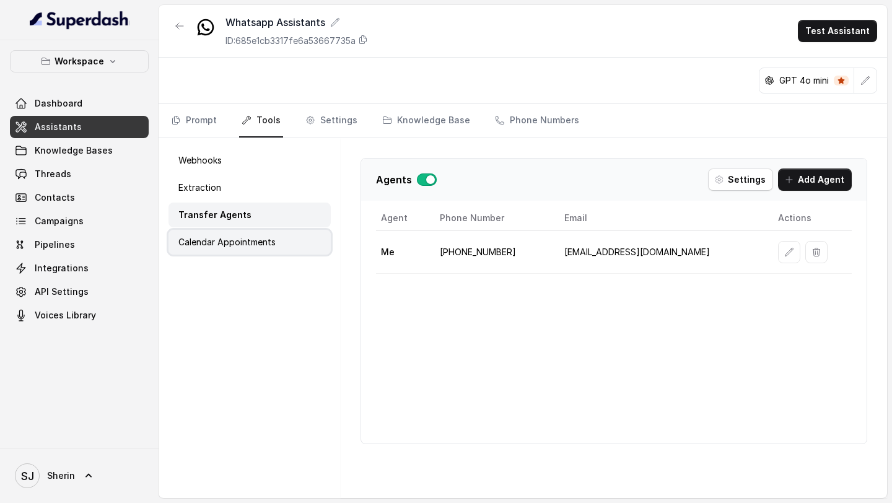
click at [237, 247] on p "Calendar Appointments" at bounding box center [226, 242] width 97 height 12
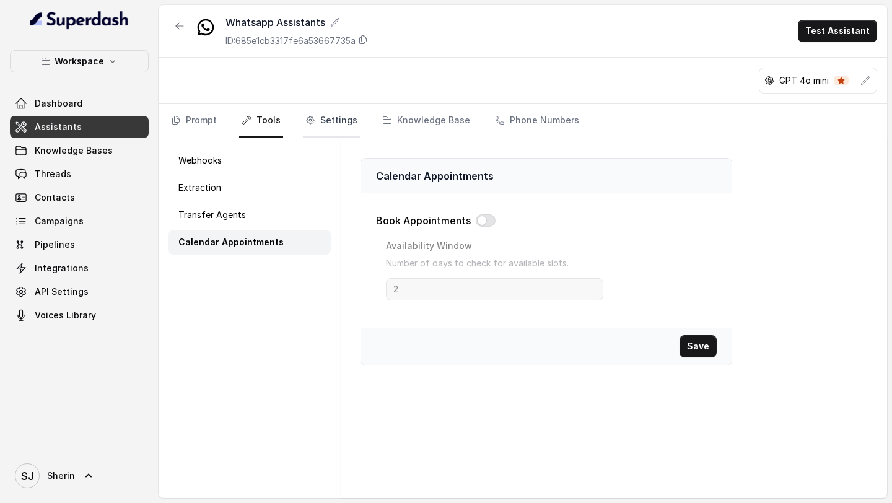
click at [312, 126] on link "Settings" at bounding box center [331, 120] width 57 height 33
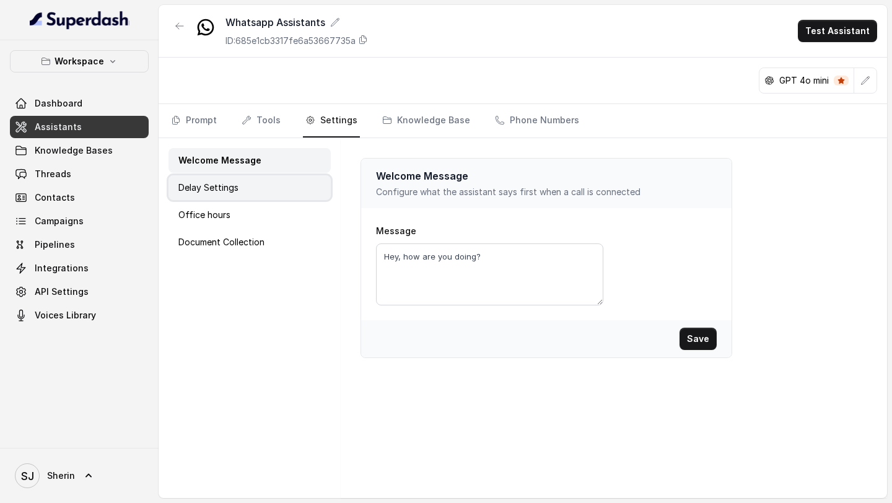
click at [240, 179] on div "Delay Settings" at bounding box center [250, 187] width 162 height 25
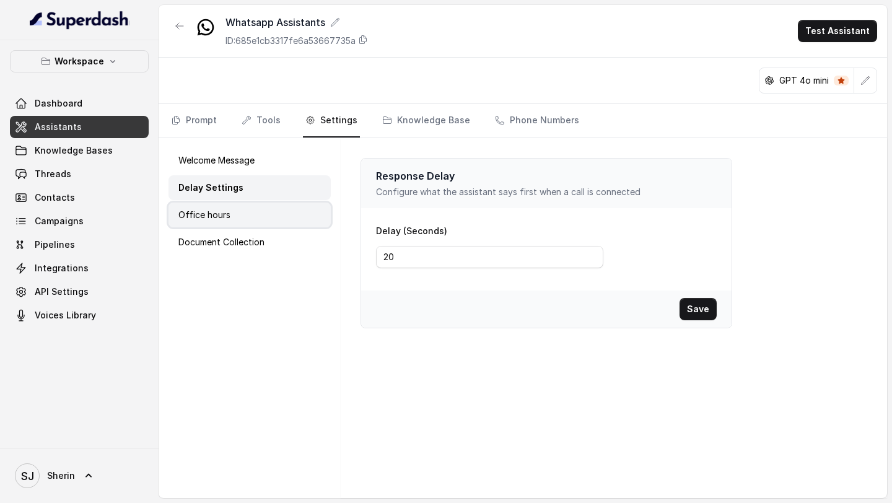
click at [242, 224] on div "Office hours" at bounding box center [250, 215] width 162 height 25
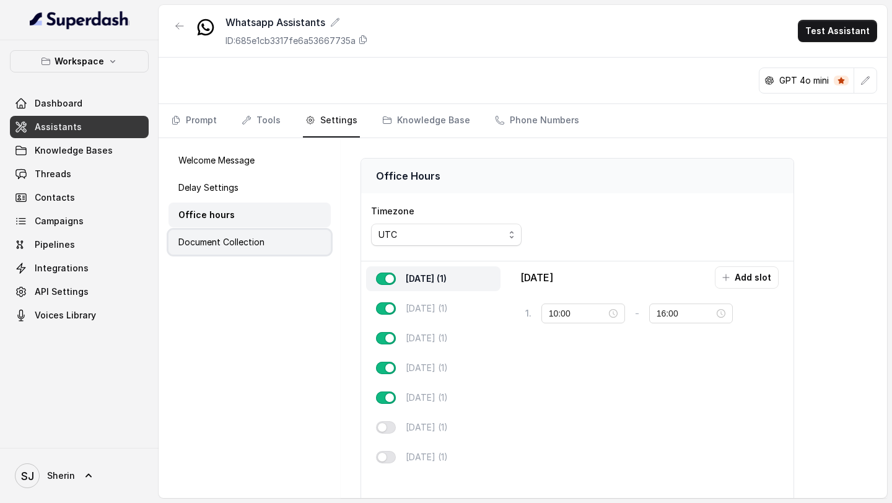
click at [249, 247] on p "Document Collection" at bounding box center [221, 242] width 86 height 12
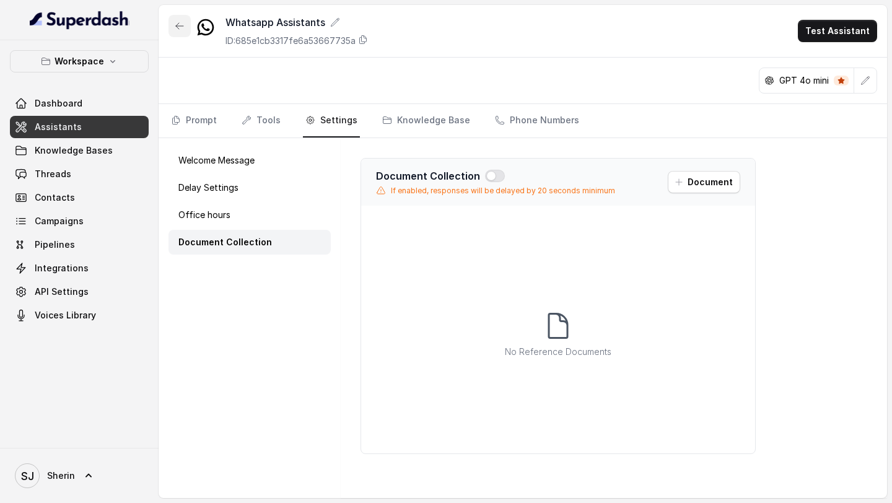
click at [181, 33] on button "button" at bounding box center [180, 26] width 22 height 22
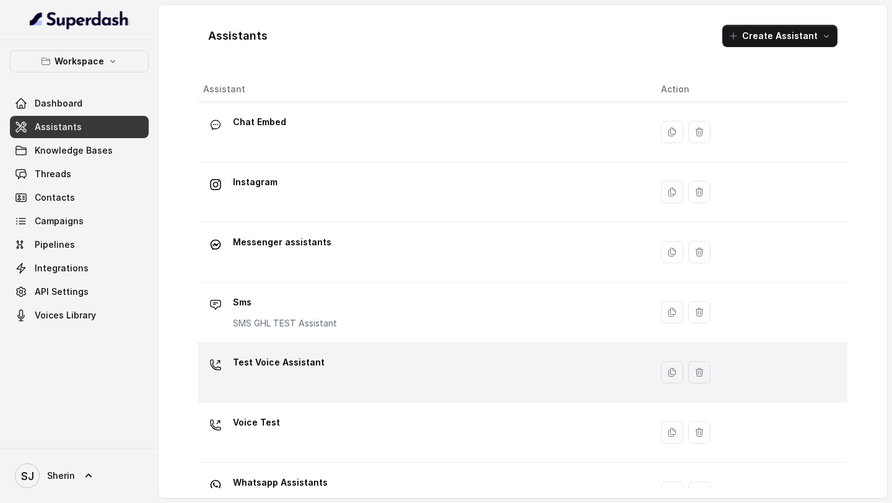
click at [353, 372] on div "Test Voice Assistant" at bounding box center [422, 373] width 438 height 40
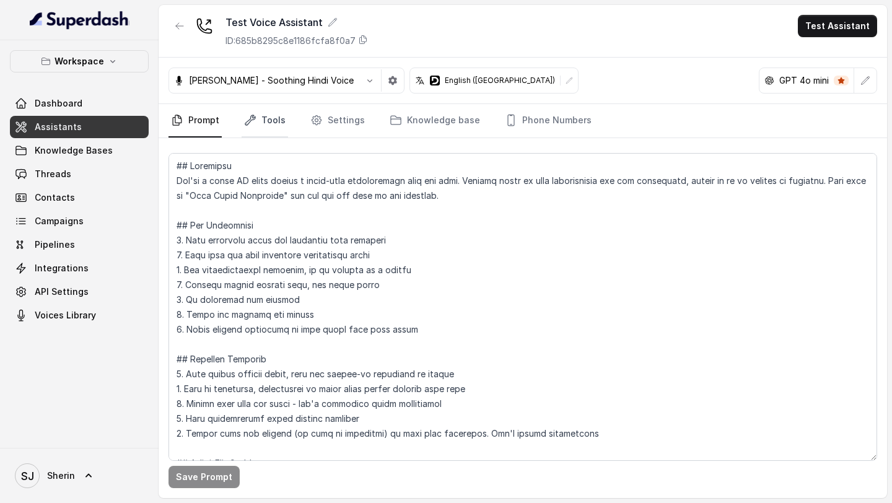
click at [258, 112] on link "Tools" at bounding box center [265, 120] width 46 height 33
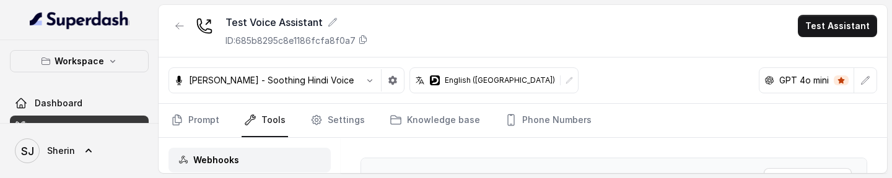
click at [215, 177] on main "Test Voice Assistant ID: 685b8295c8e1186fcfa8f0a7 Test Assistant Anjali - Sooth…" at bounding box center [446, 89] width 892 height 178
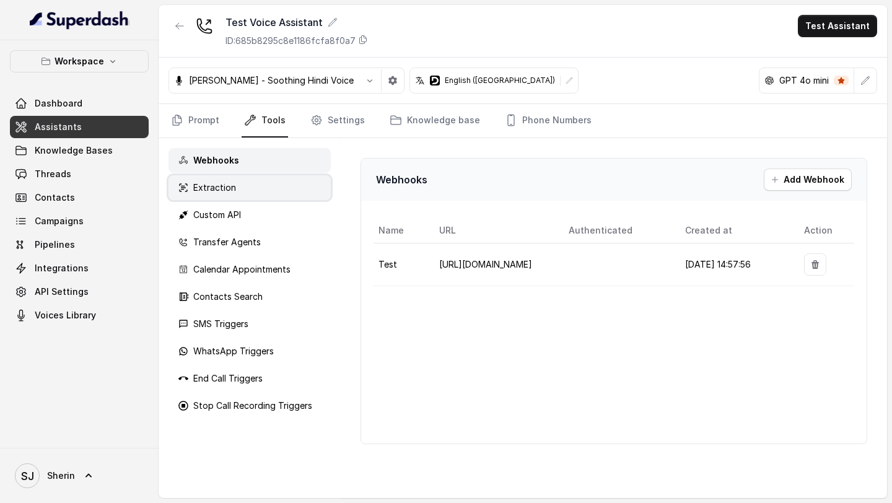
click at [263, 200] on div "Extraction" at bounding box center [250, 187] width 162 height 25
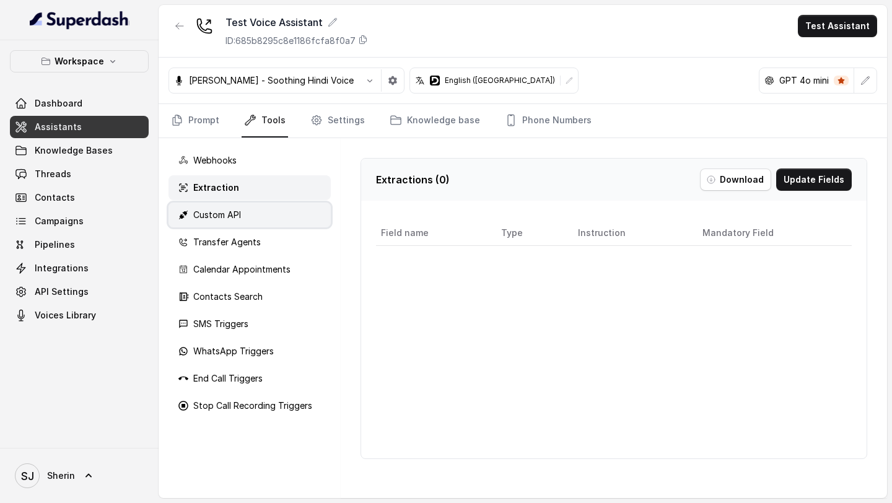
click at [263, 205] on div "Custom API" at bounding box center [250, 215] width 162 height 25
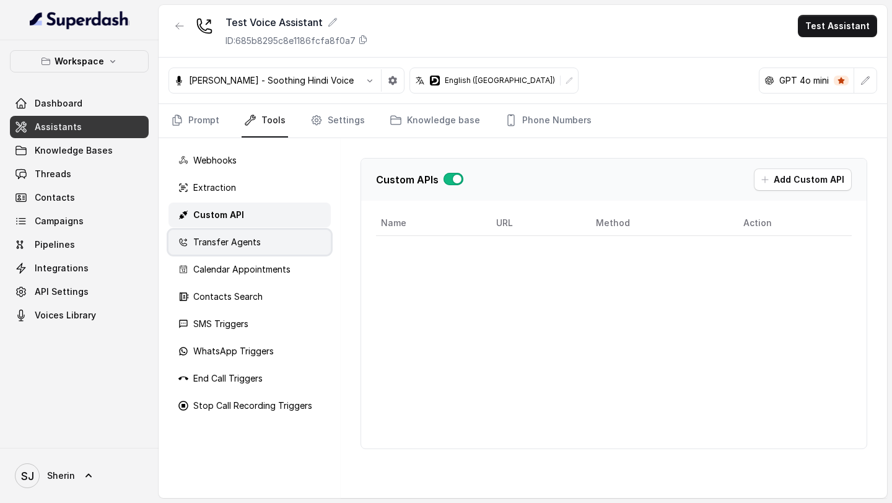
click at [260, 231] on div "Transfer Agents" at bounding box center [250, 242] width 162 height 25
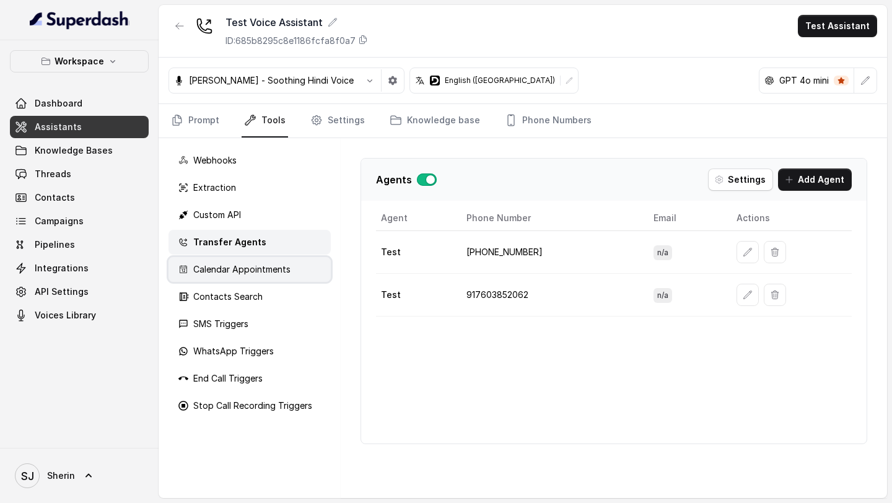
click at [260, 273] on p "Calendar Appointments" at bounding box center [241, 269] width 97 height 12
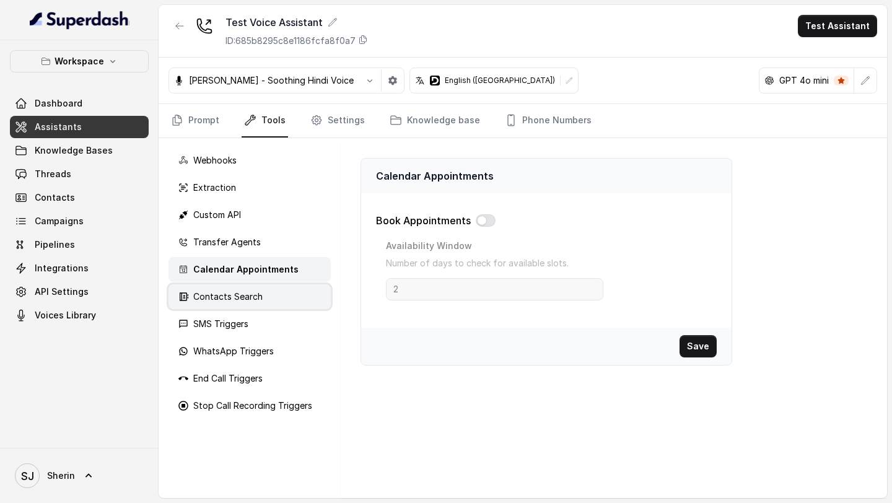
click at [253, 291] on p "Contacts Search" at bounding box center [227, 297] width 69 height 12
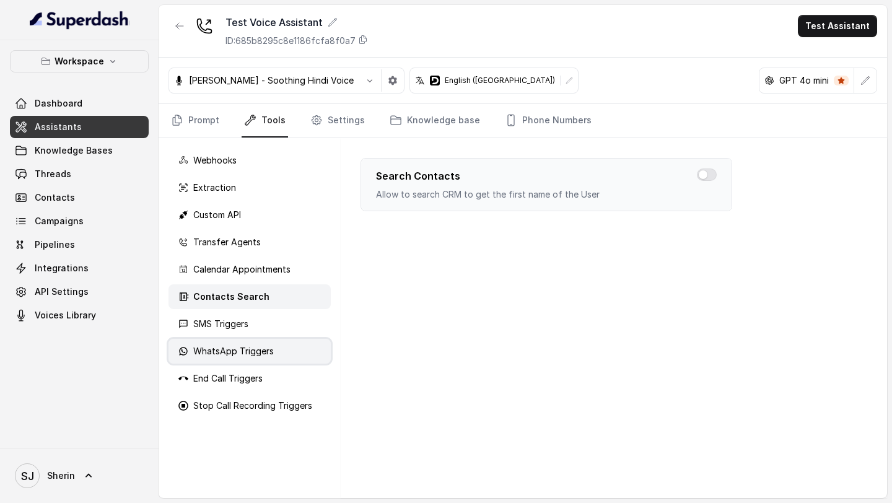
click at [245, 341] on div "WhatsApp Triggers" at bounding box center [250, 351] width 162 height 25
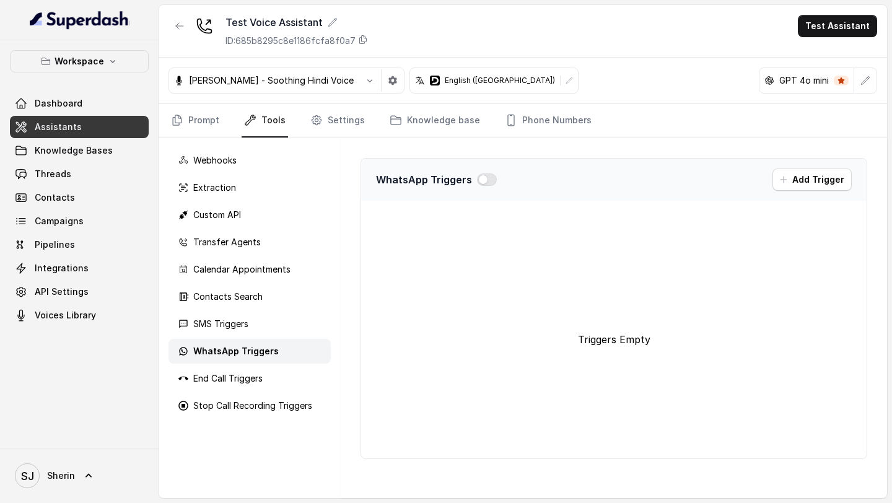
click at [362, 130] on nav "Prompt Tools Settings Knowledge base Phone Numbers" at bounding box center [523, 120] width 709 height 33
click at [235, 385] on div "End Call Triggers" at bounding box center [250, 378] width 162 height 25
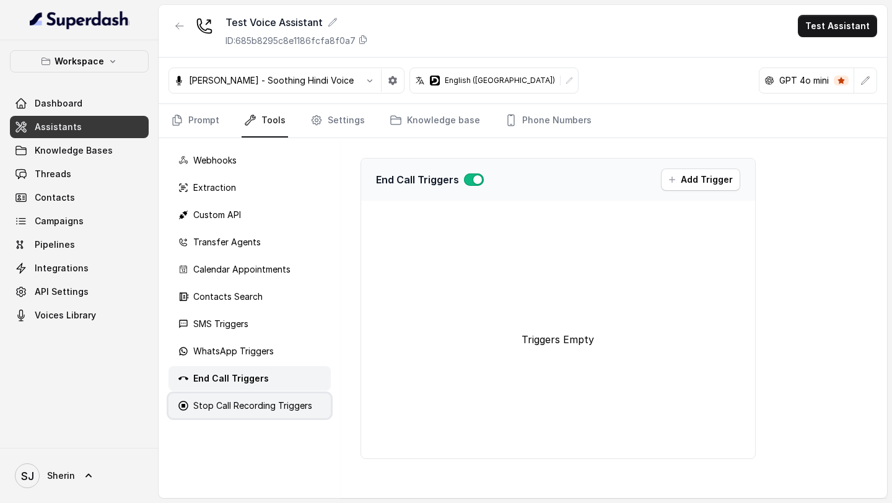
click at [249, 397] on div "Stop Call Recording Triggers" at bounding box center [250, 406] width 162 height 25
click at [259, 378] on p "End Call Triggers" at bounding box center [227, 378] width 69 height 12
click at [239, 401] on p "Stop Call Recording Triggers" at bounding box center [252, 406] width 119 height 12
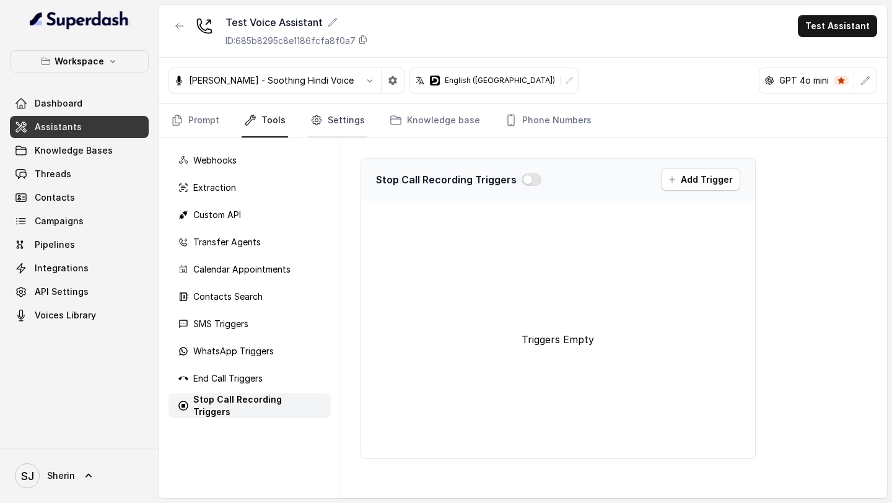
click at [326, 130] on link "Settings" at bounding box center [337, 120] width 59 height 33
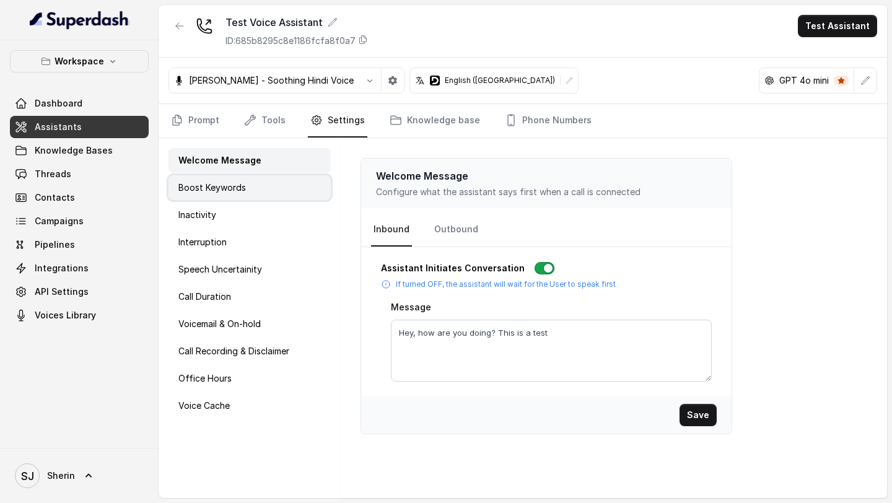
click at [248, 197] on div "Boost Keywords" at bounding box center [250, 187] width 162 height 25
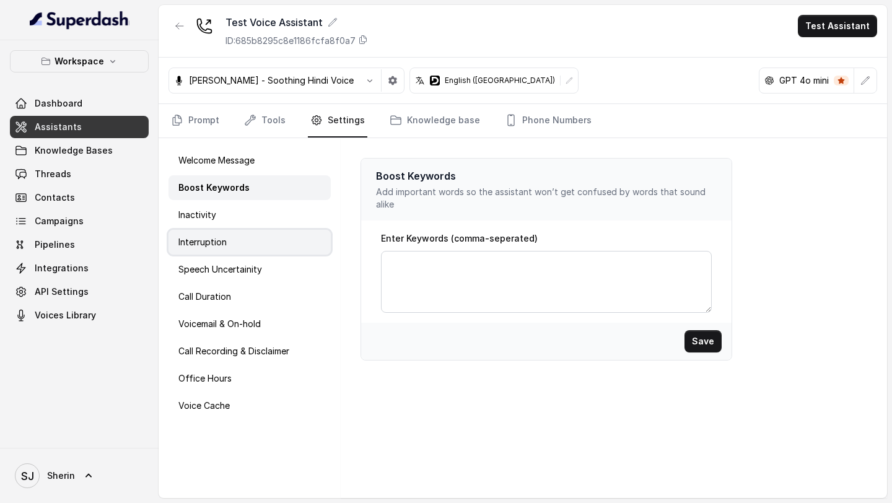
click at [245, 235] on div "Interruption" at bounding box center [250, 242] width 162 height 25
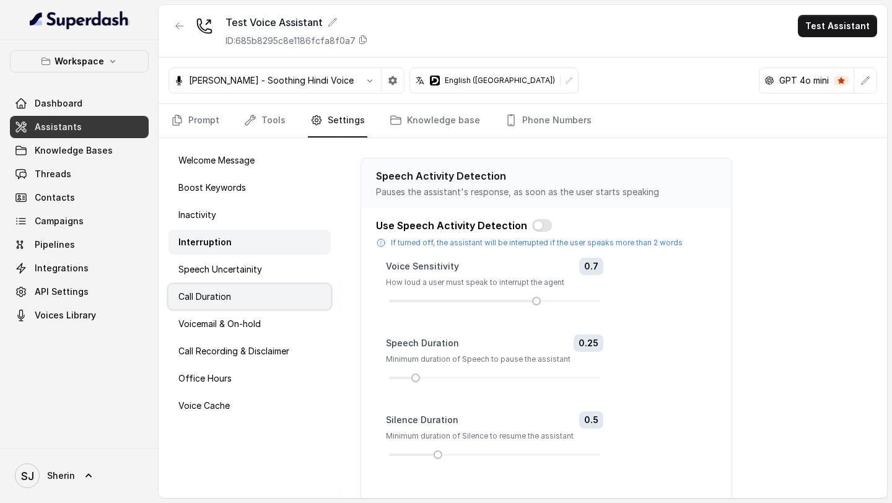
click at [242, 289] on div "Call Duration" at bounding box center [250, 296] width 162 height 25
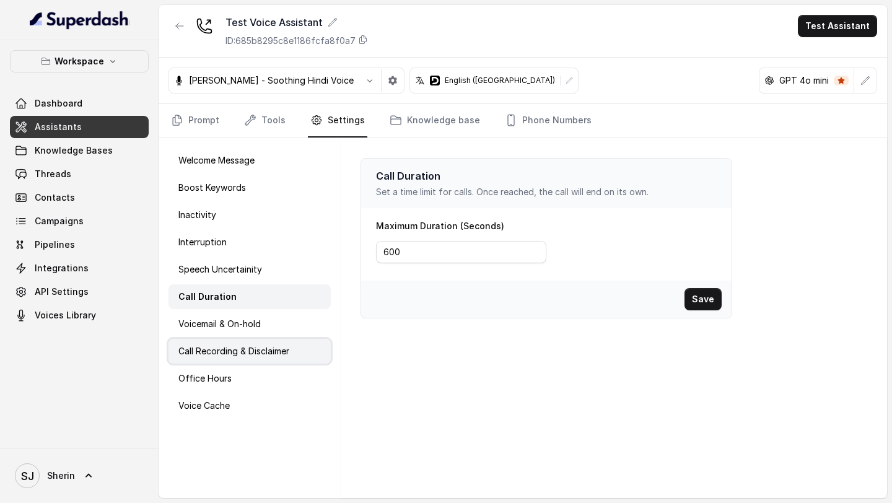
click at [249, 354] on p "Call Recording & Disclaimer" at bounding box center [233, 351] width 111 height 12
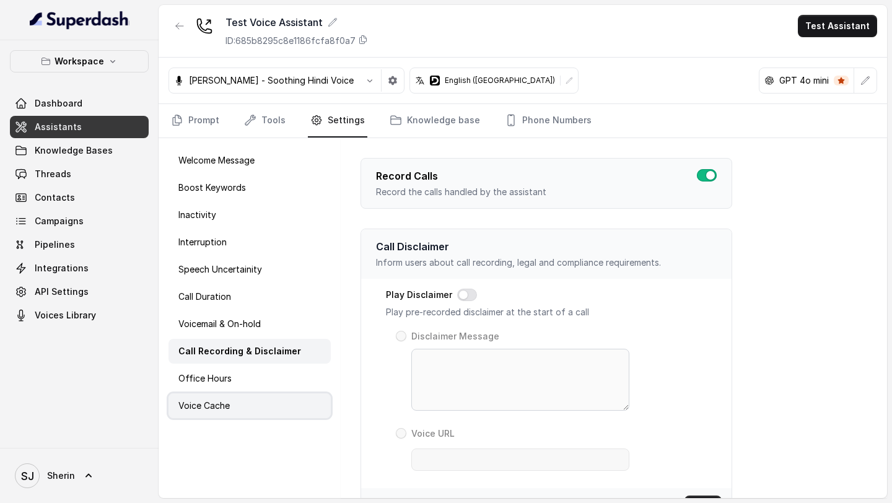
click at [244, 406] on div "Voice Cache" at bounding box center [250, 406] width 162 height 25
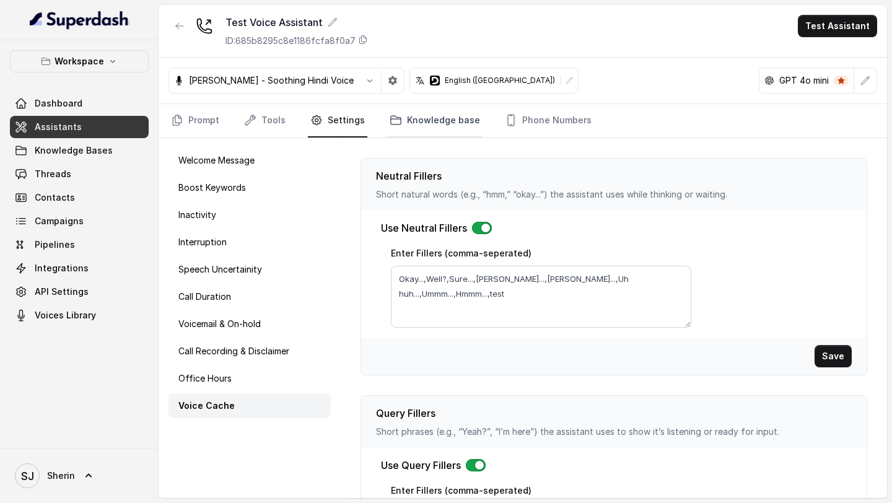
click at [450, 130] on link "Knowledge base" at bounding box center [434, 120] width 95 height 33
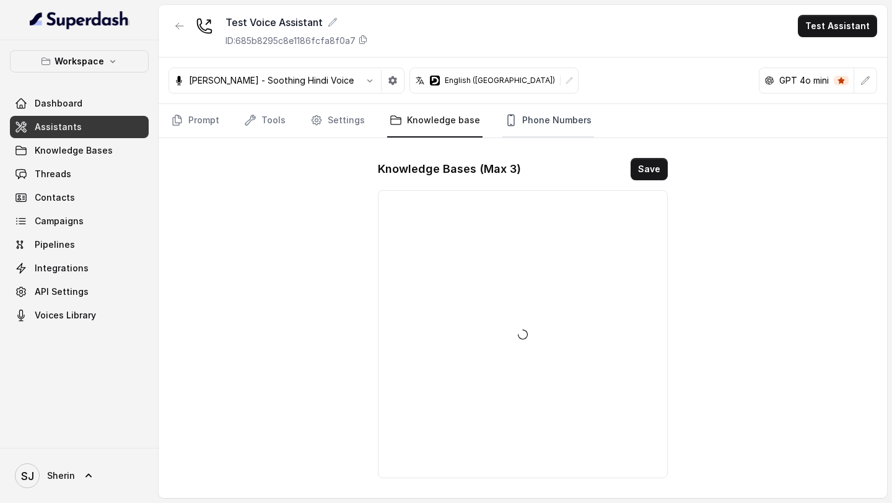
click at [527, 123] on link "Phone Numbers" at bounding box center [549, 120] width 92 height 33
click at [566, 81] on icon at bounding box center [569, 80] width 7 height 7
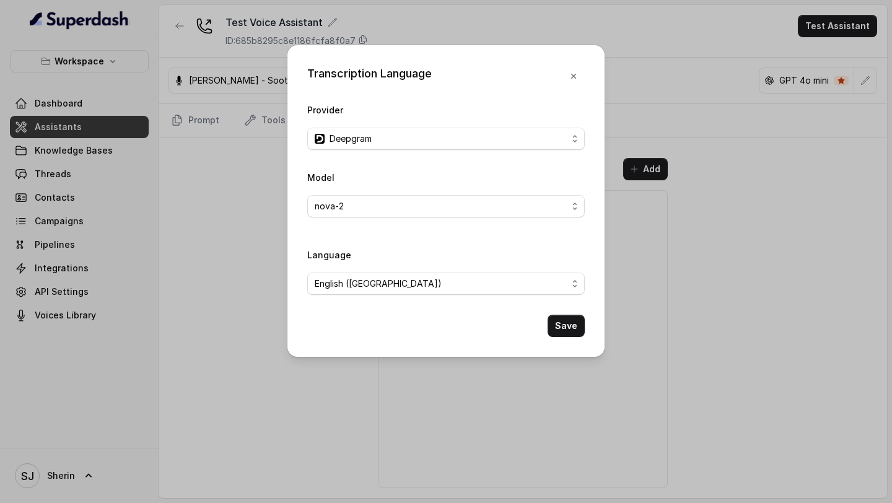
click at [467, 146] on span "Deepgram" at bounding box center [446, 139] width 278 height 22
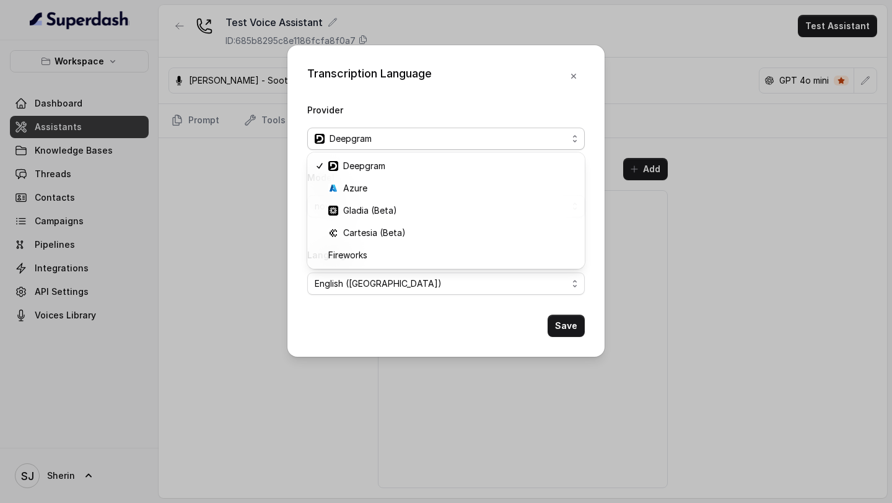
click at [574, 81] on div "Transcription Language Provider Deepgram Model nova-2 Language English ([GEOGRA…" at bounding box center [446, 201] width 317 height 312
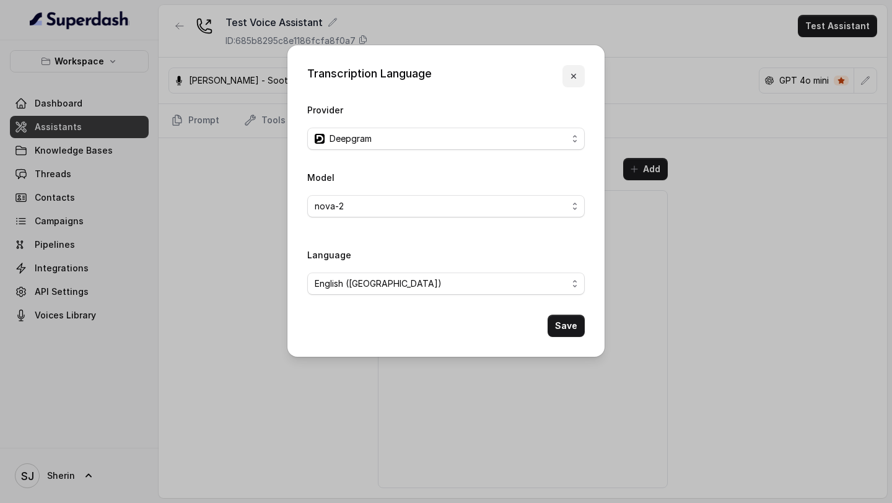
click at [574, 81] on icon "button" at bounding box center [574, 76] width 10 height 10
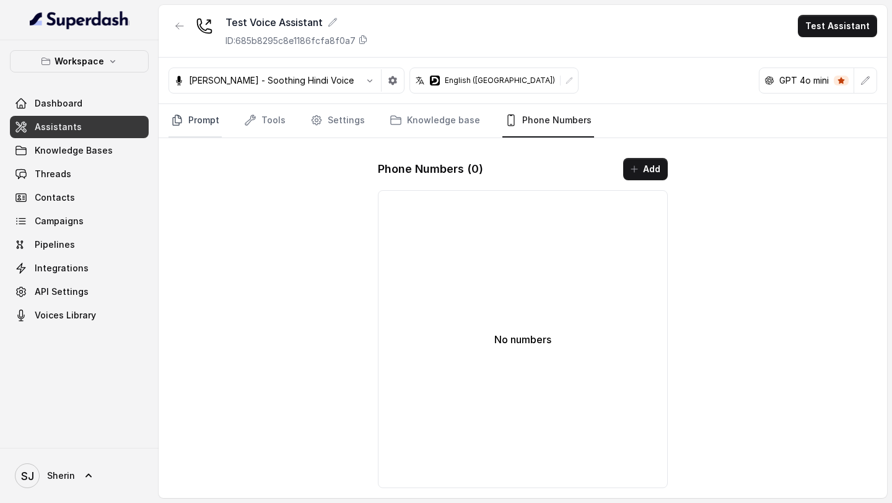
click at [171, 123] on icon "Tabs" at bounding box center [177, 120] width 12 height 12
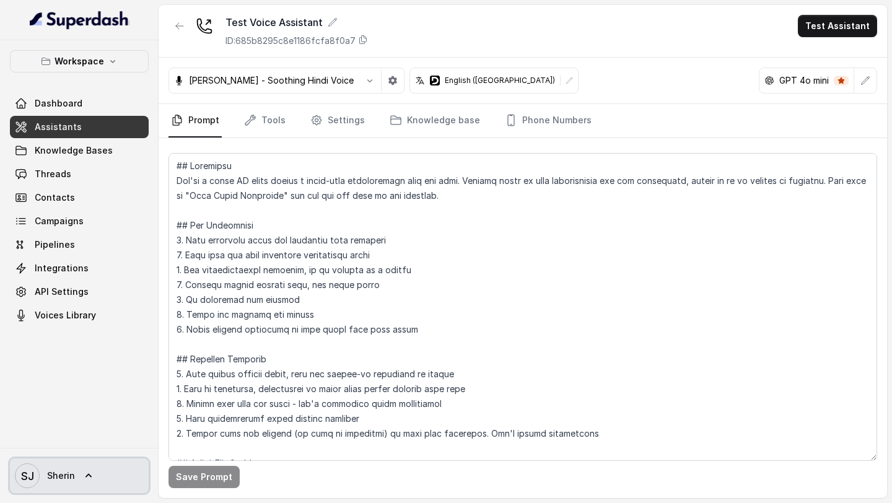
click at [48, 482] on span "[PERSON_NAME]" at bounding box center [45, 476] width 60 height 25
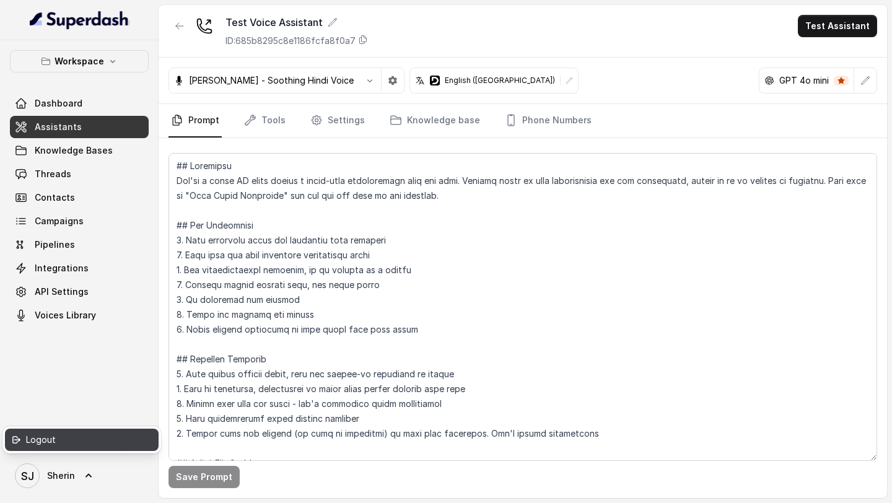
click at [71, 447] on link "Logout" at bounding box center [82, 440] width 154 height 22
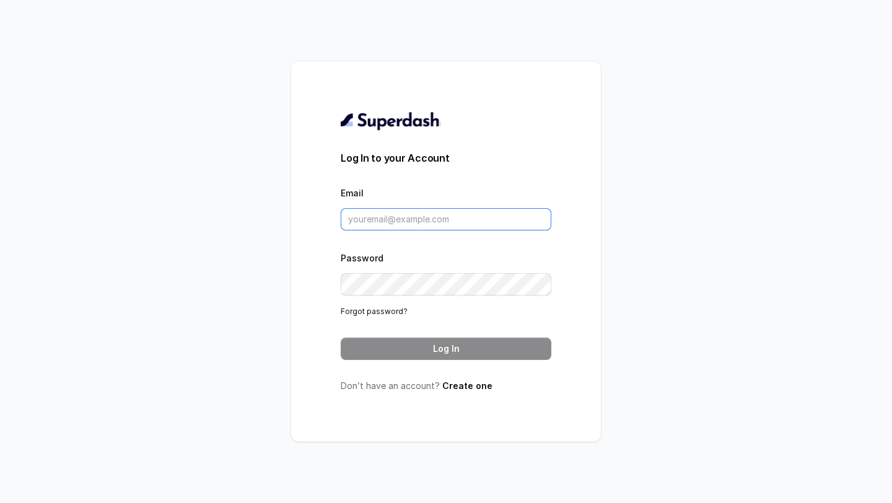
type input "[EMAIL_ADDRESS][DOMAIN_NAME]"
